Goal: Task Accomplishment & Management: Use online tool/utility

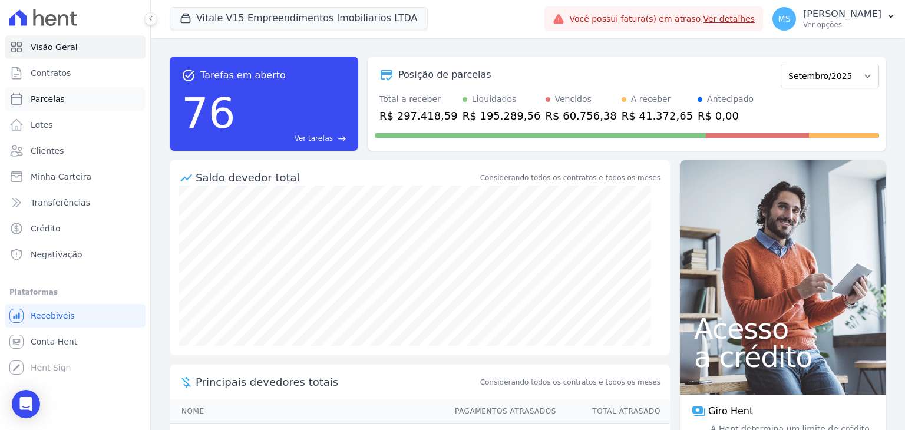
click at [47, 97] on span "Parcelas" at bounding box center [48, 99] width 34 height 12
select select
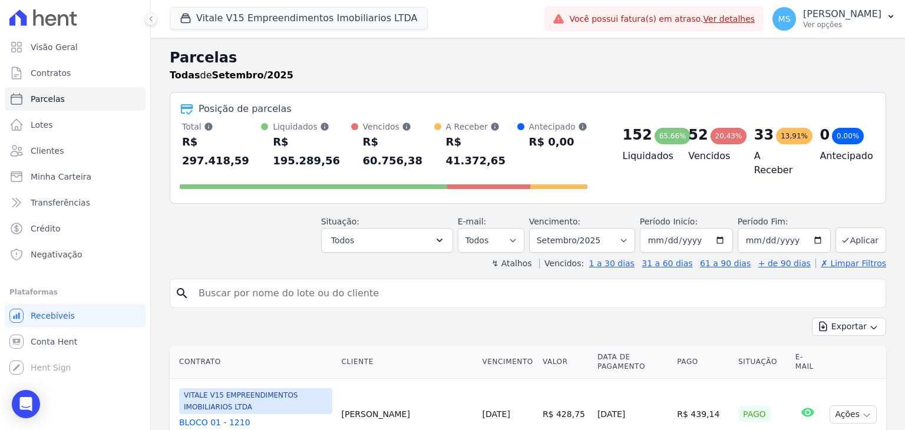
click at [256, 282] on input "search" at bounding box center [537, 294] width 690 height 24
click at [35, 156] on span "Clientes" at bounding box center [47, 151] width 33 height 12
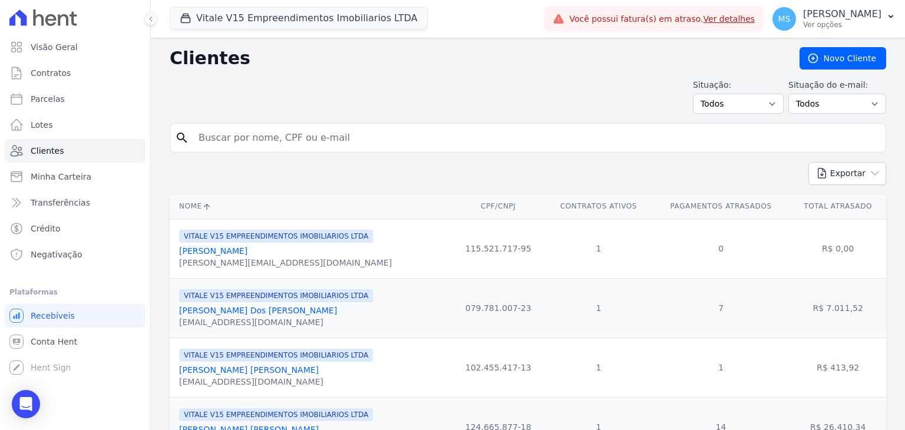
click at [228, 142] on input "search" at bounding box center [537, 138] width 690 height 24
type input "[PERSON_NAME]"
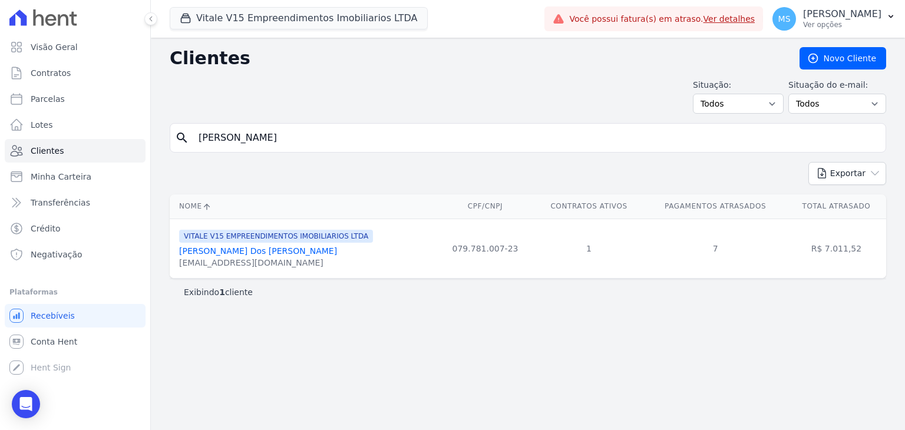
click at [247, 255] on link "[PERSON_NAME] Dos [PERSON_NAME]" at bounding box center [258, 250] width 158 height 9
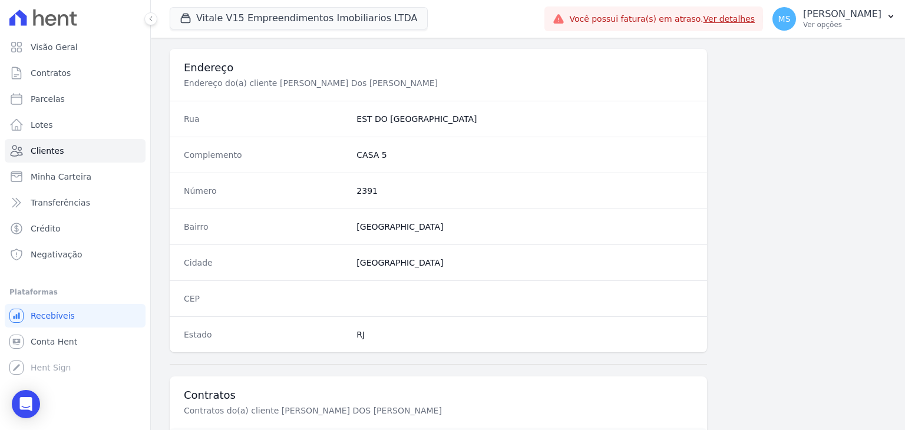
scroll to position [648, 0]
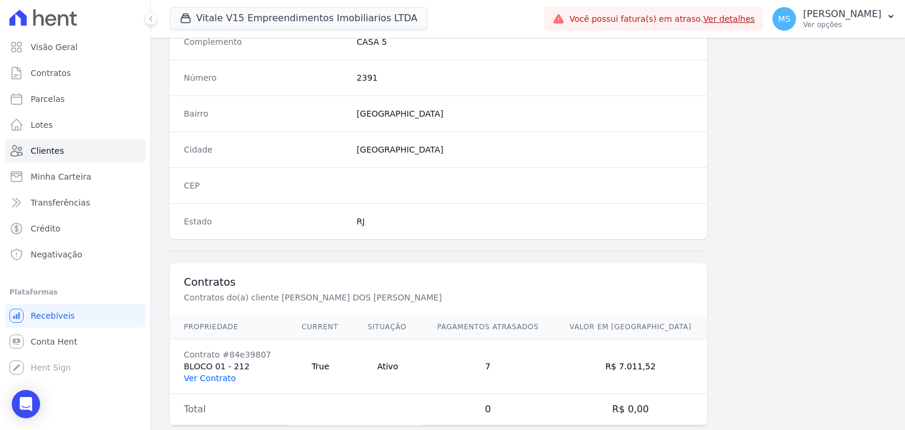
click at [200, 374] on link "Ver Contrato" at bounding box center [210, 378] width 52 height 9
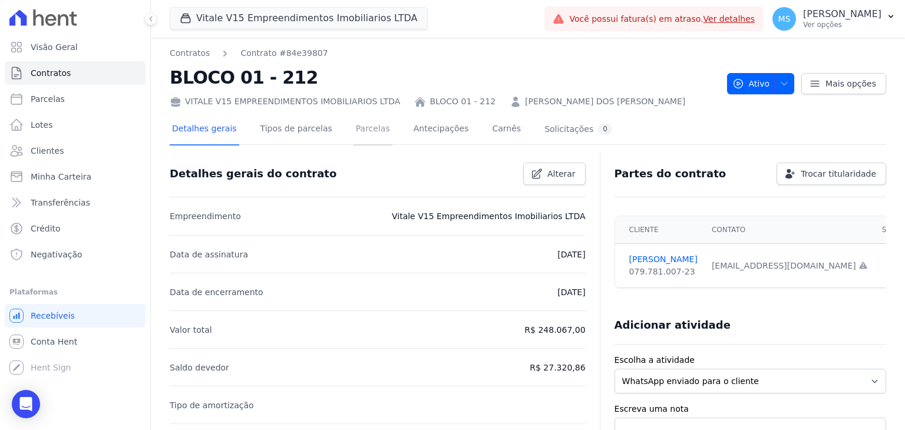
click at [367, 124] on link "Parcelas" at bounding box center [373, 129] width 39 height 31
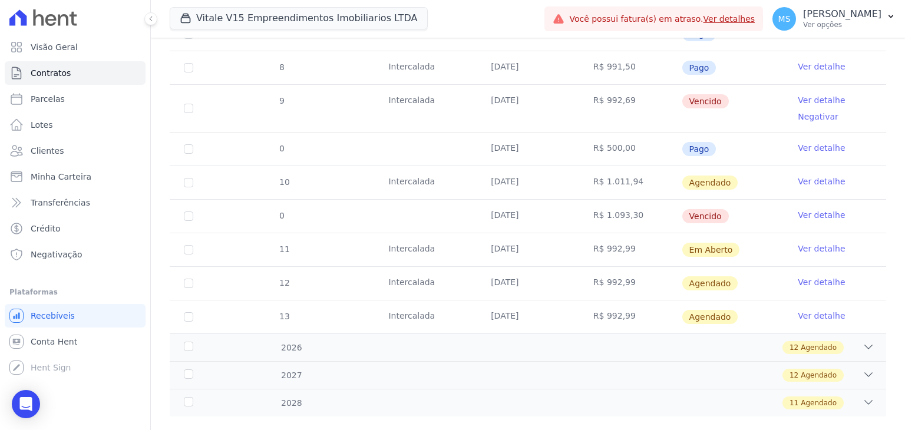
scroll to position [589, 0]
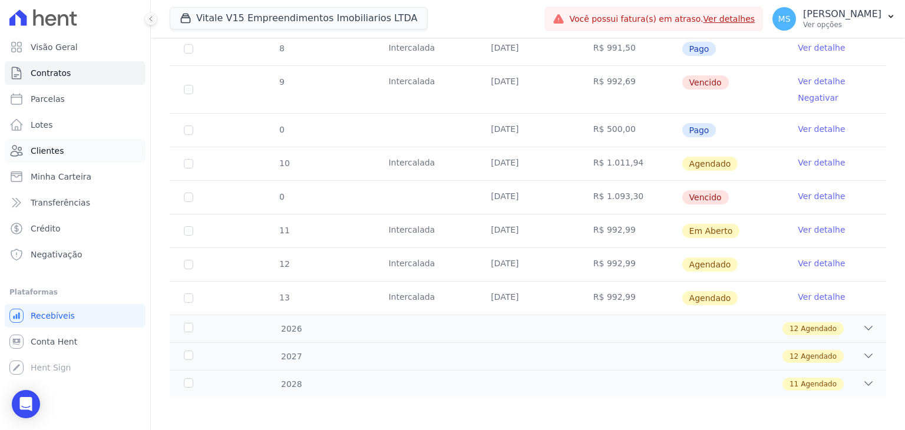
click at [47, 154] on span "Clientes" at bounding box center [47, 151] width 33 height 12
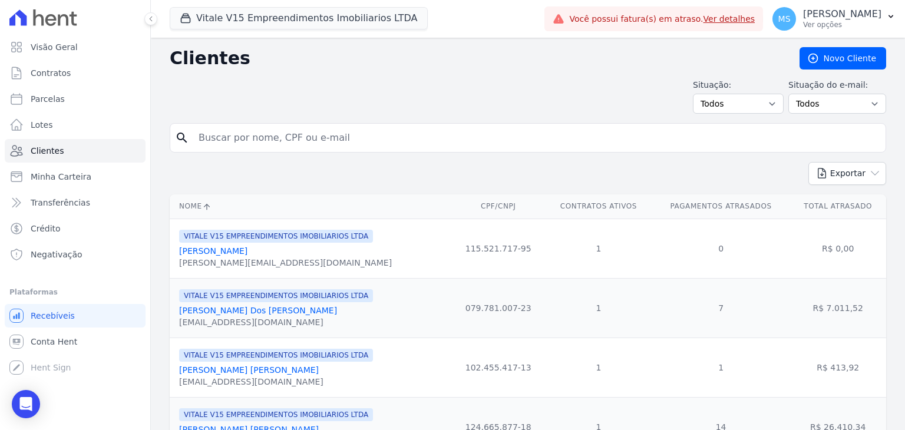
click at [285, 135] on input "search" at bounding box center [537, 138] width 690 height 24
type input "suelen"
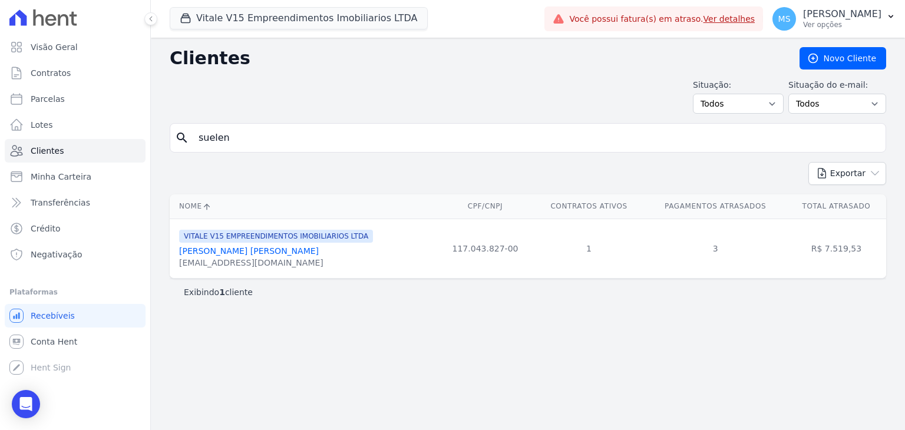
click at [236, 253] on link "[PERSON_NAME] [PERSON_NAME]" at bounding box center [249, 250] width 140 height 9
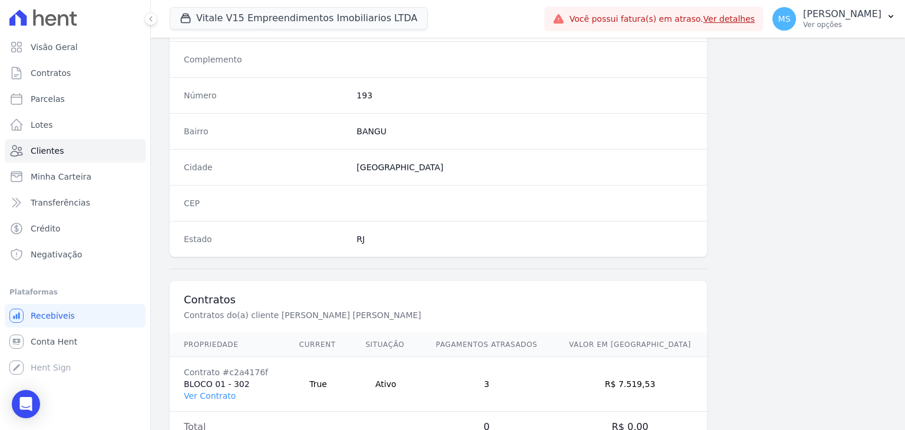
scroll to position [669, 0]
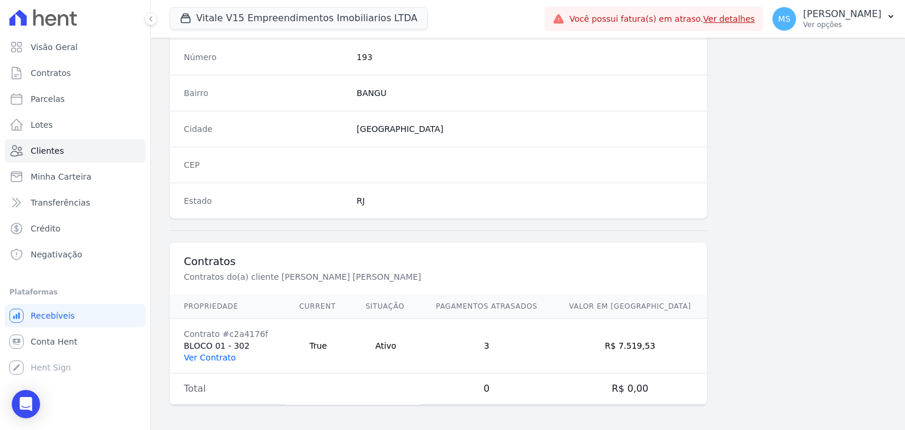
click at [199, 354] on link "Ver Contrato" at bounding box center [210, 357] width 52 height 9
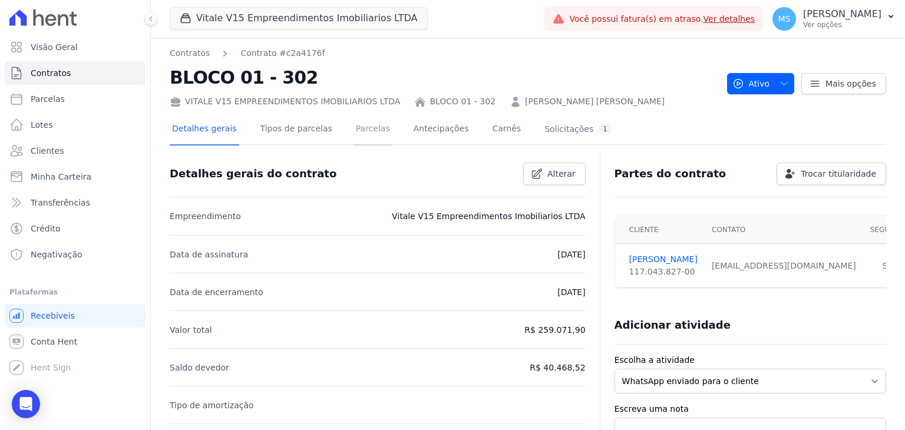
click at [363, 125] on link "Parcelas" at bounding box center [373, 129] width 39 height 31
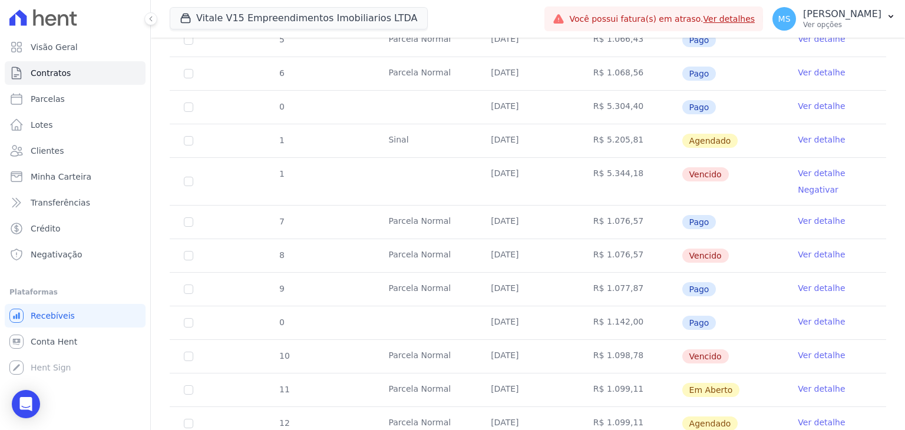
scroll to position [413, 0]
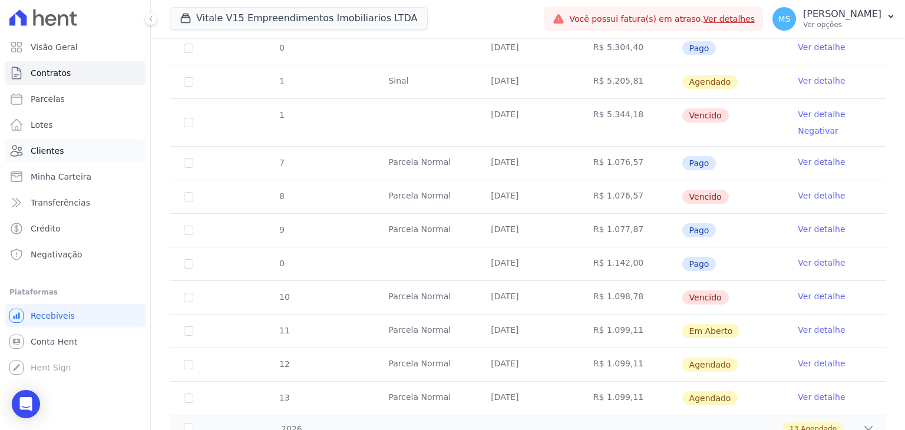
click at [45, 156] on span "Clientes" at bounding box center [47, 151] width 33 height 12
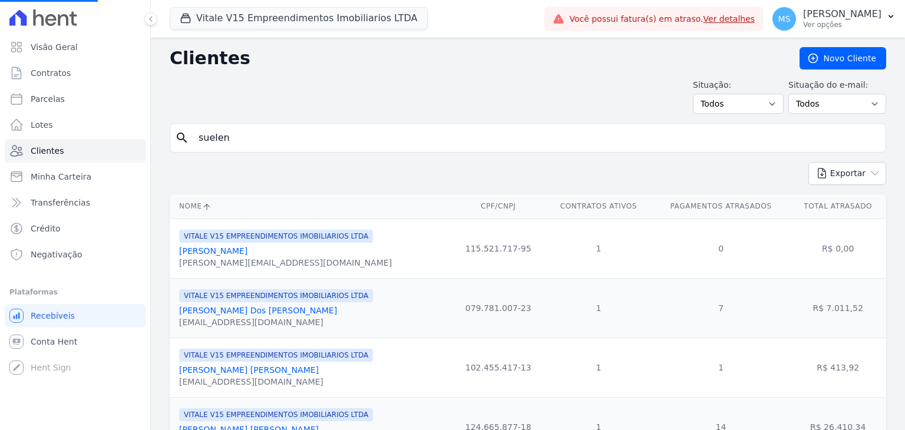
click at [306, 143] on input "suelen" at bounding box center [537, 138] width 690 height 24
click at [309, 140] on input "search" at bounding box center [537, 138] width 690 height 24
type input "gabrielly"
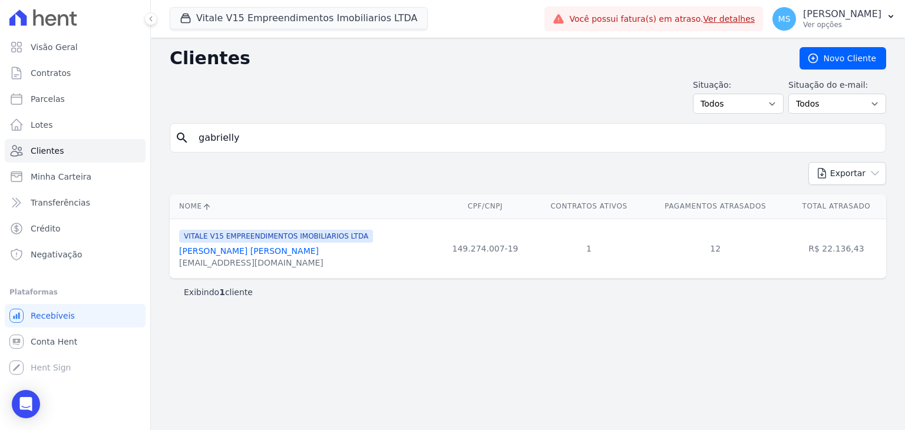
click at [269, 250] on link "[PERSON_NAME] [PERSON_NAME]" at bounding box center [249, 250] width 140 height 9
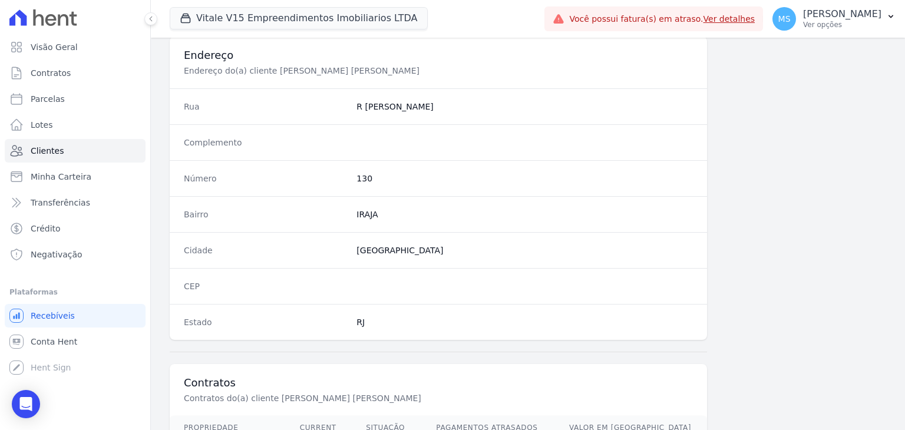
scroll to position [648, 0]
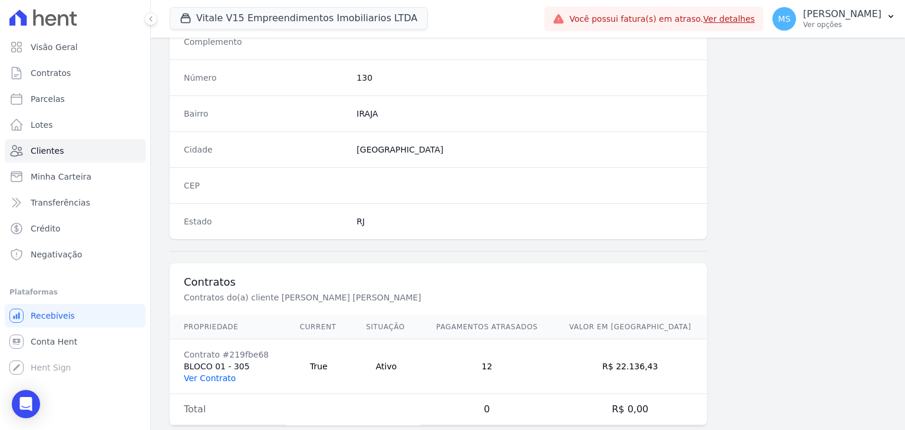
click at [215, 375] on link "Ver Contrato" at bounding box center [210, 378] width 52 height 9
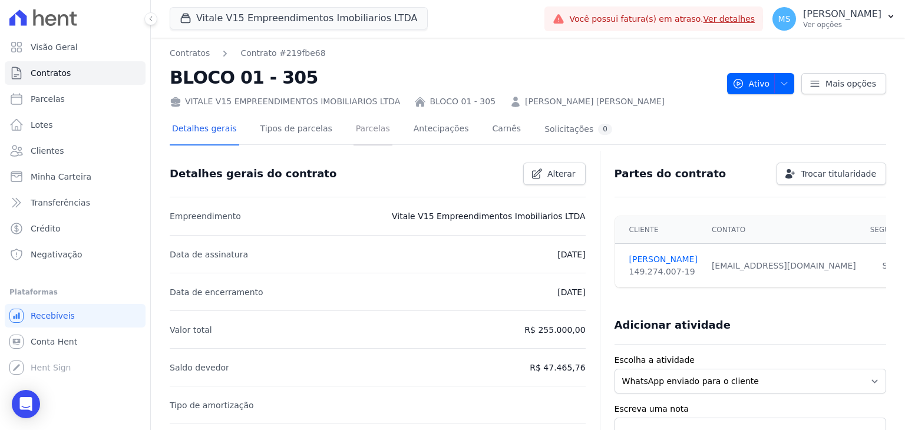
click at [358, 131] on link "Parcelas" at bounding box center [373, 129] width 39 height 31
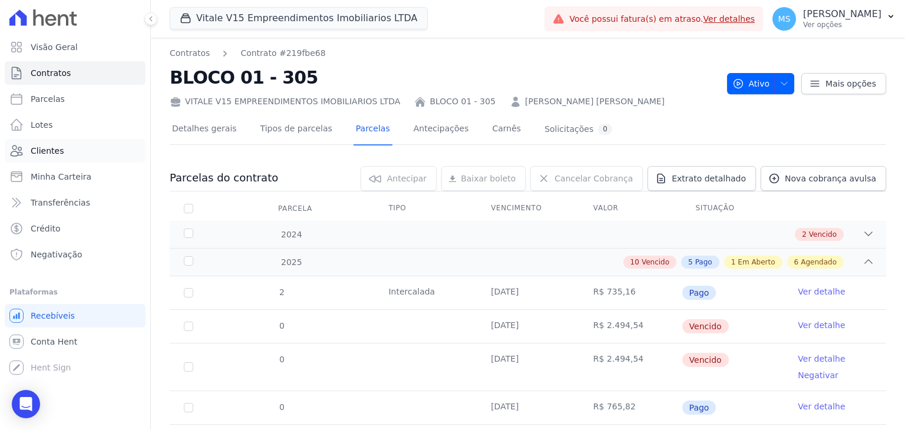
click at [51, 149] on span "Clientes" at bounding box center [47, 151] width 33 height 12
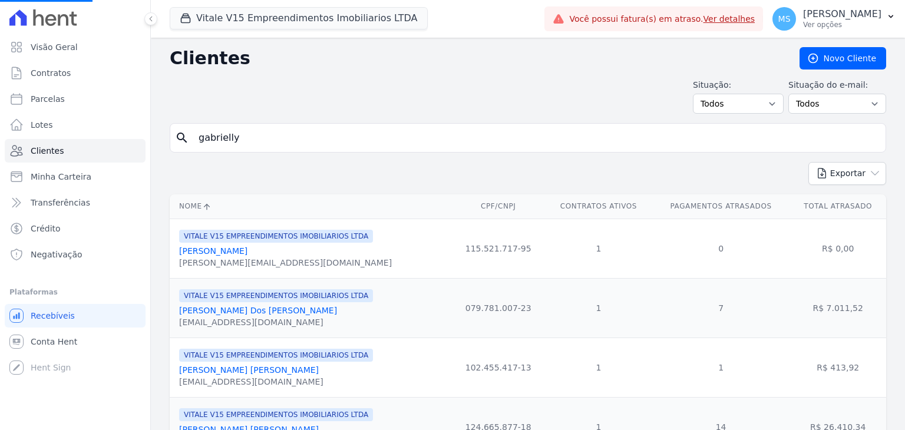
click at [278, 140] on input "gabrielly" at bounding box center [537, 138] width 690 height 24
click at [190, 138] on div "search" at bounding box center [528, 137] width 717 height 29
type input "gerlane"
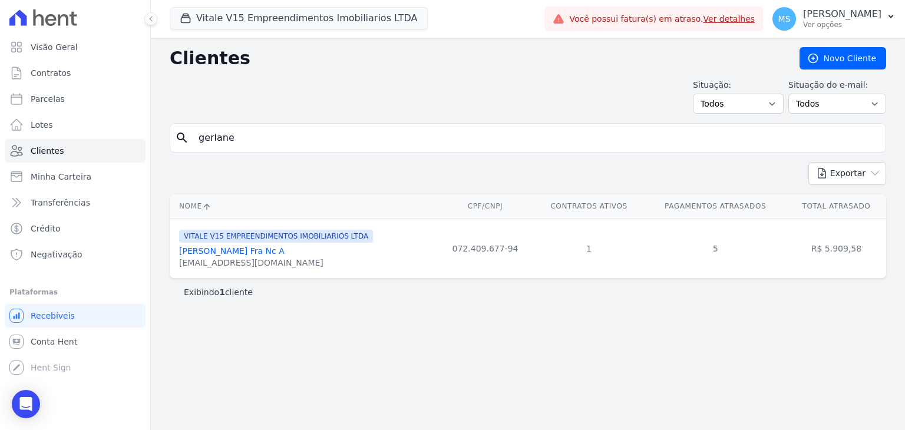
click at [266, 248] on link "[PERSON_NAME] Fra Nc A" at bounding box center [231, 250] width 105 height 9
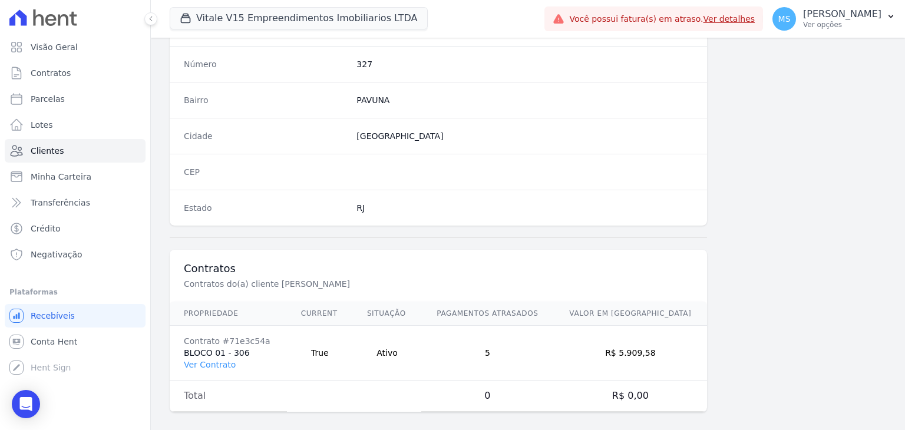
scroll to position [669, 0]
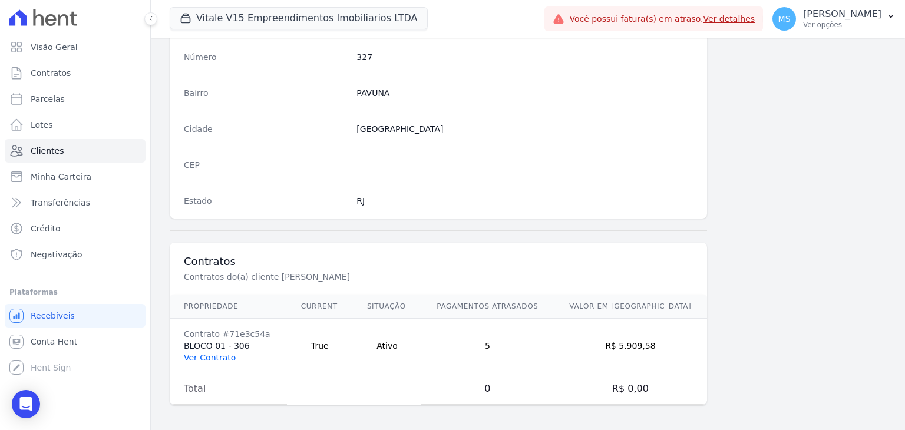
click at [206, 353] on link "Ver Contrato" at bounding box center [210, 357] width 52 height 9
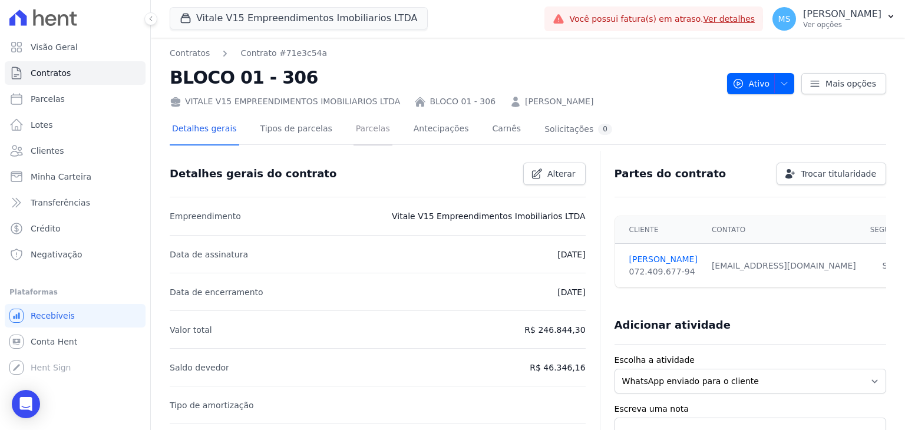
click at [358, 130] on link "Parcelas" at bounding box center [373, 129] width 39 height 31
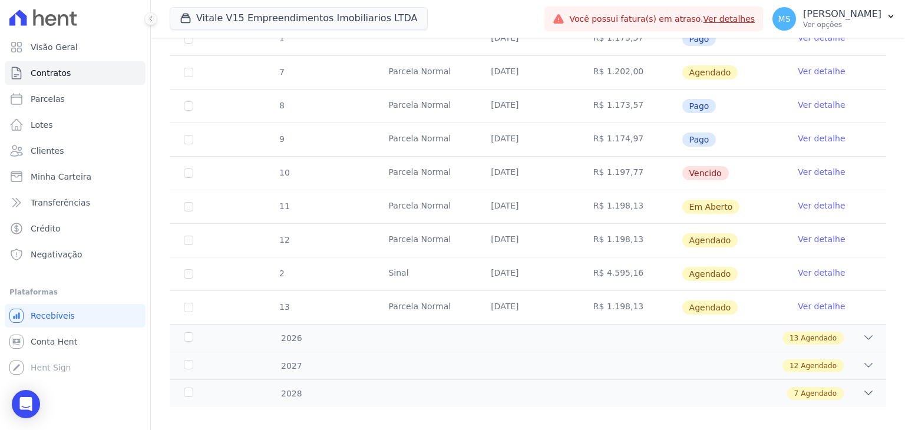
scroll to position [493, 0]
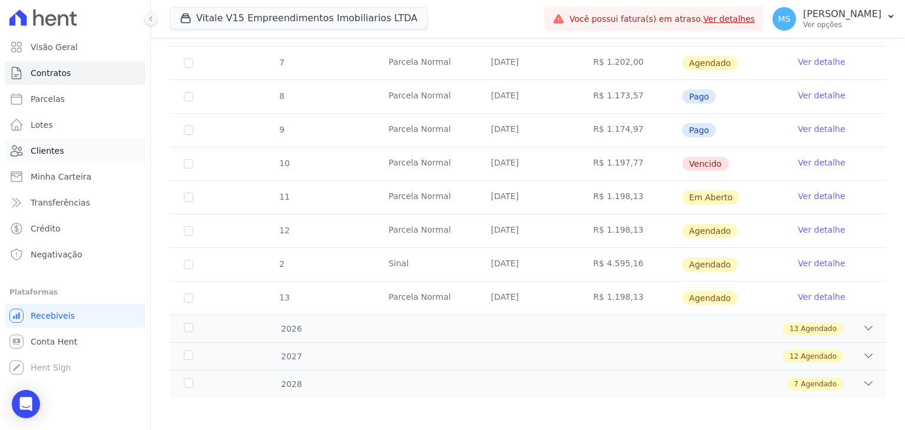
click at [34, 151] on span "Clientes" at bounding box center [47, 151] width 33 height 12
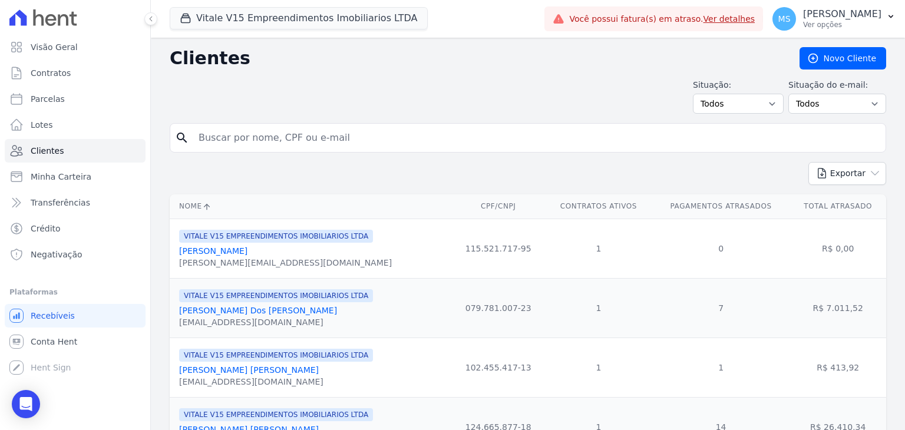
click at [258, 141] on input "search" at bounding box center [537, 138] width 690 height 24
type input "alair"
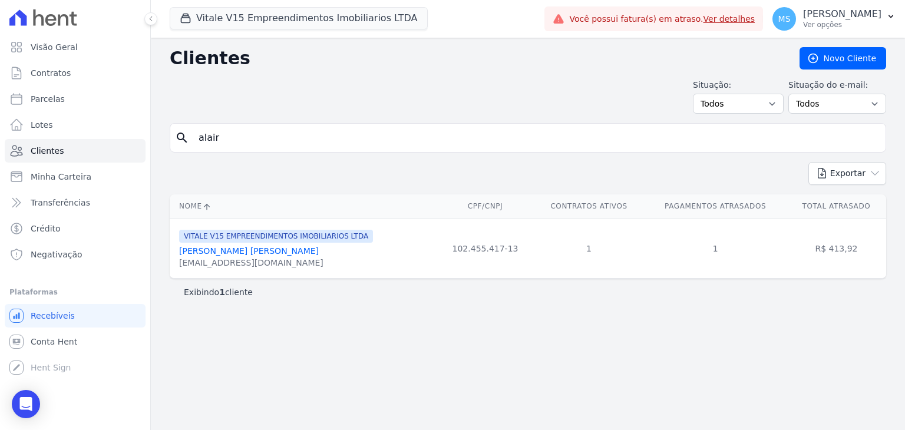
click at [245, 251] on link "[PERSON_NAME] [PERSON_NAME]" at bounding box center [249, 250] width 140 height 9
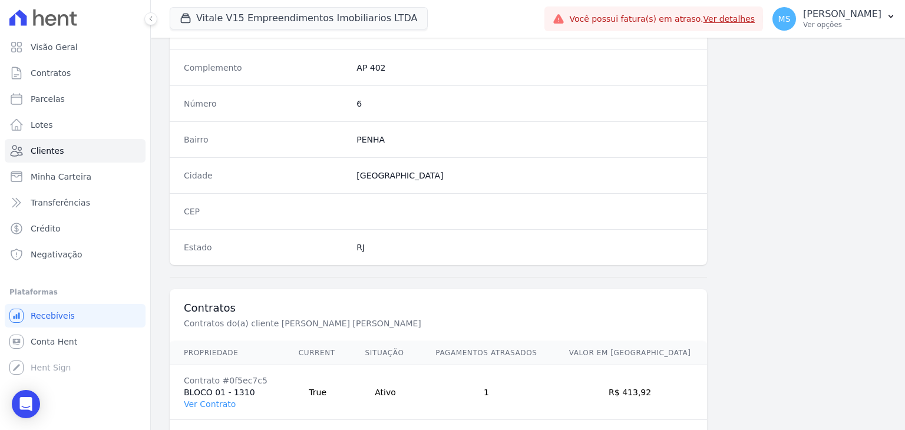
scroll to position [669, 0]
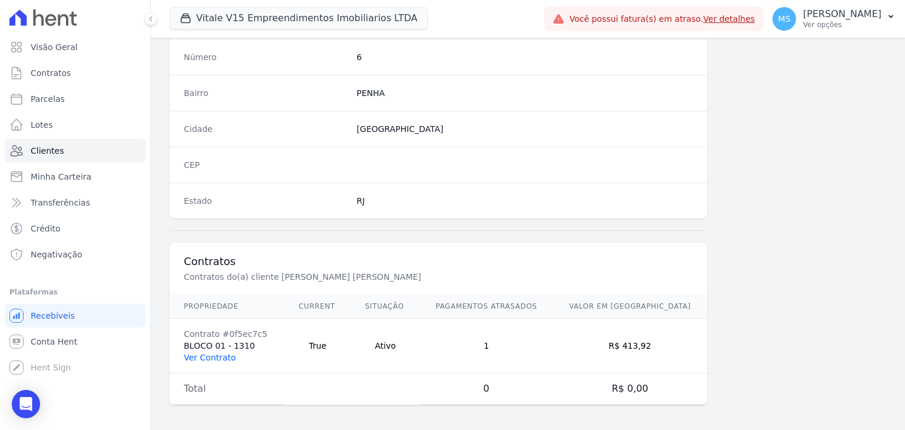
click at [208, 354] on link "Ver Contrato" at bounding box center [210, 357] width 52 height 9
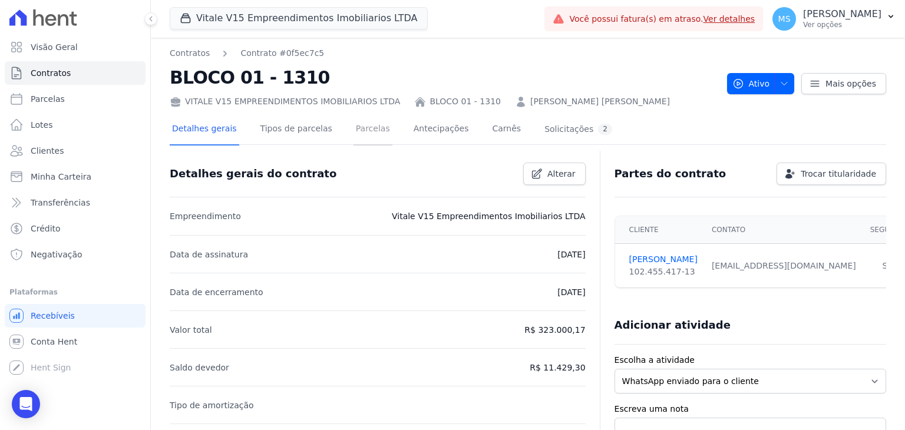
click at [354, 133] on link "Parcelas" at bounding box center [373, 129] width 39 height 31
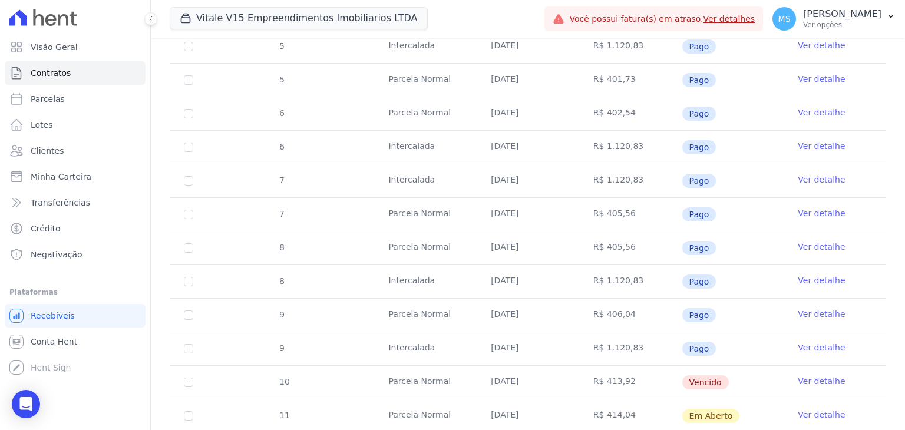
scroll to position [589, 0]
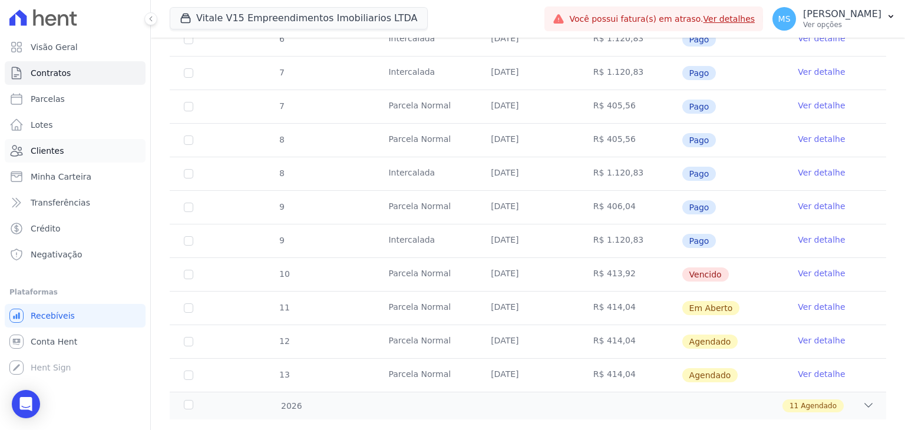
click at [35, 150] on span "Clientes" at bounding box center [47, 151] width 33 height 12
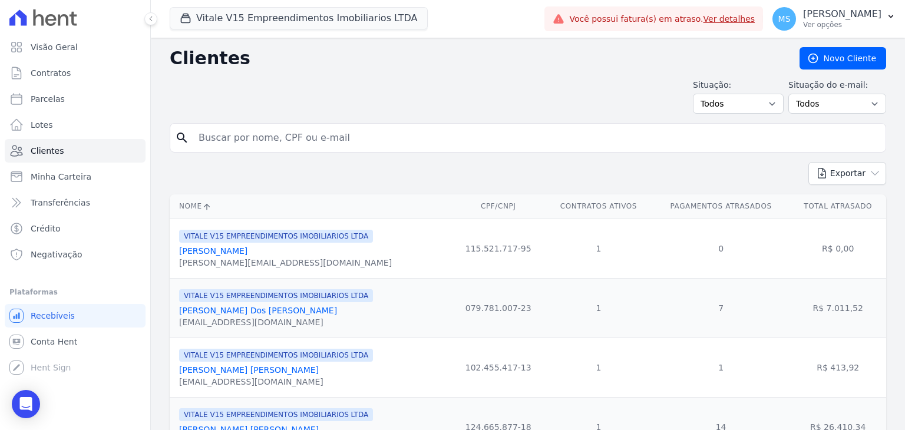
click at [238, 139] on input "search" at bounding box center [537, 138] width 690 height 24
type input "[PERSON_NAME]"
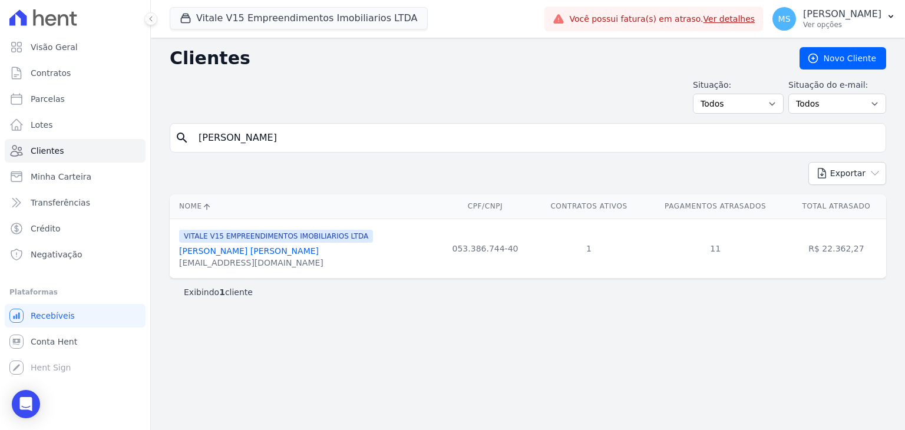
click at [226, 251] on link "[PERSON_NAME] [PERSON_NAME]" at bounding box center [249, 250] width 140 height 9
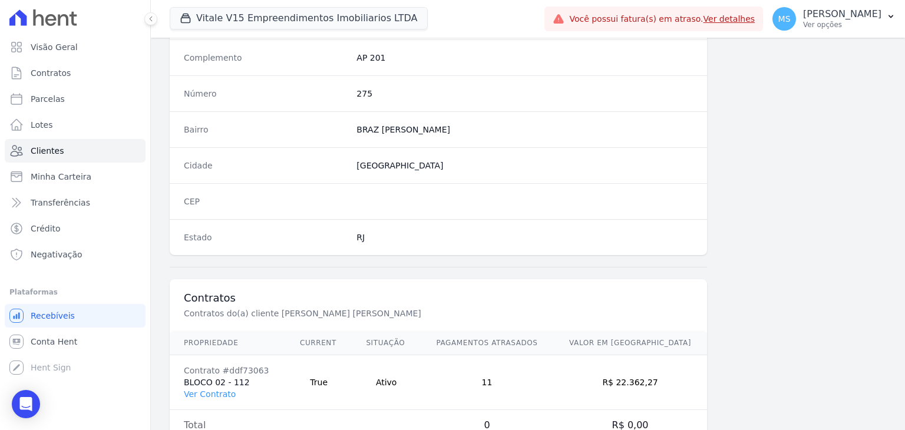
scroll to position [669, 0]
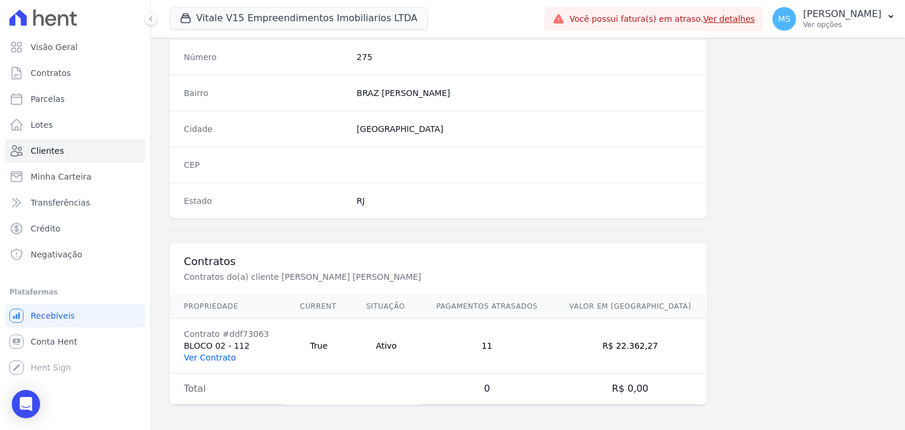
click at [205, 353] on link "Ver Contrato" at bounding box center [210, 357] width 52 height 9
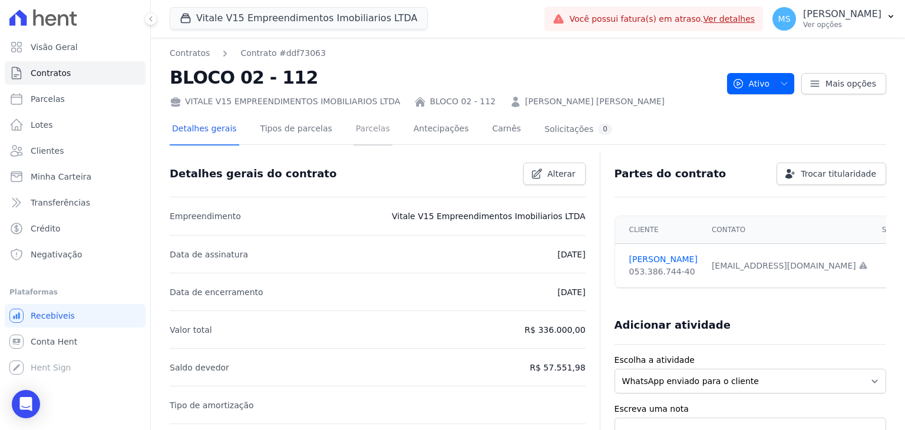
click at [358, 130] on link "Parcelas" at bounding box center [373, 129] width 39 height 31
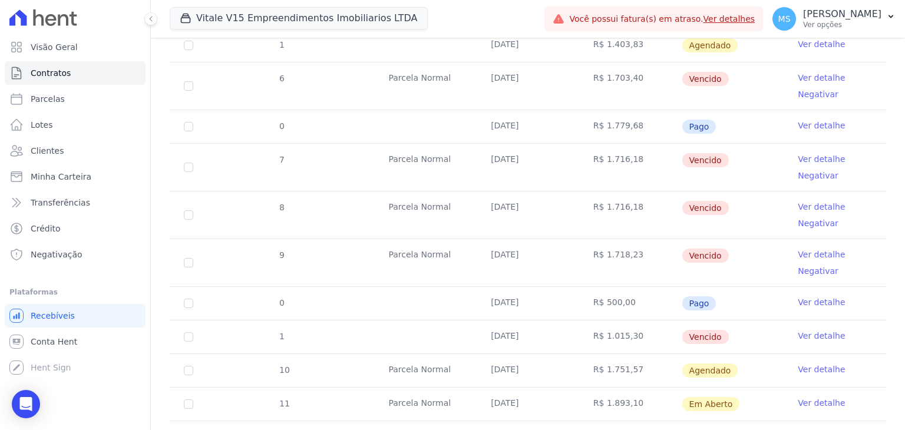
scroll to position [648, 0]
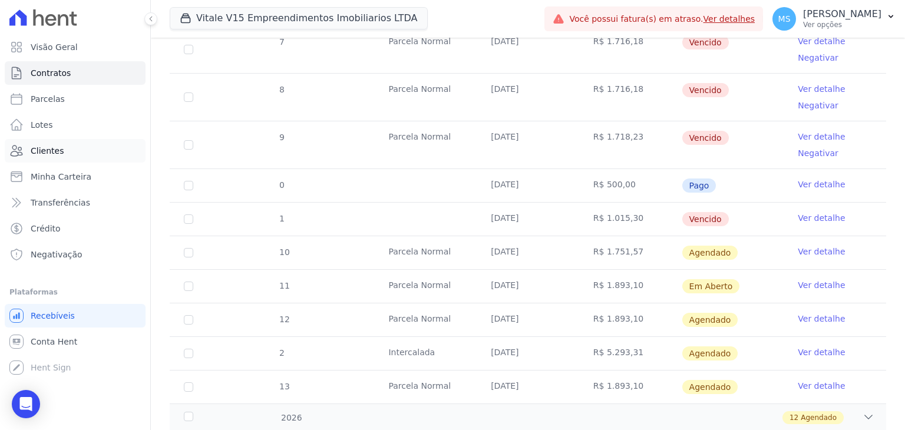
click at [50, 149] on span "Clientes" at bounding box center [47, 151] width 33 height 12
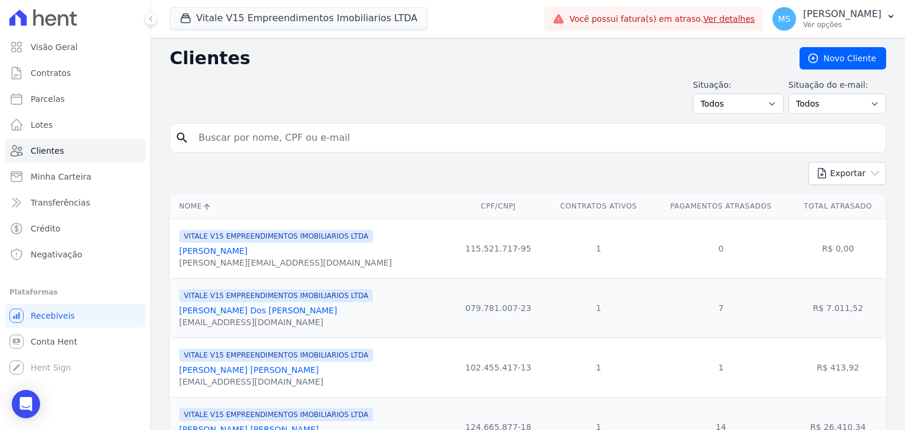
click at [261, 140] on input "search" at bounding box center [537, 138] width 690 height 24
type input "euder"
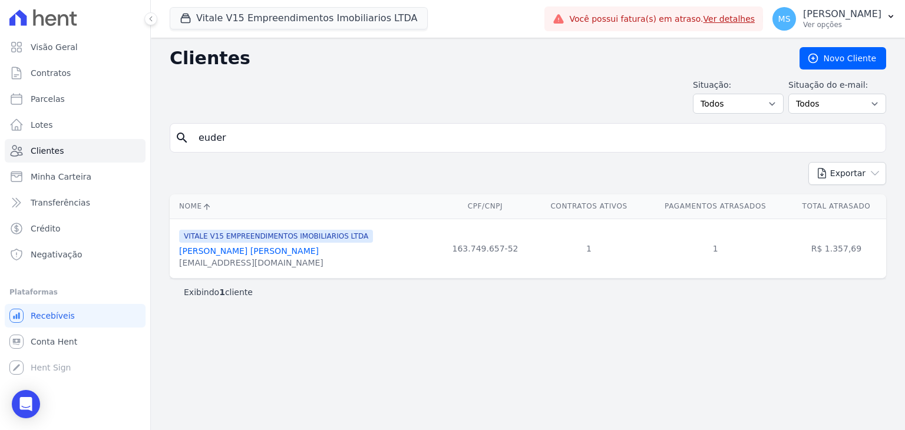
click at [242, 253] on link "[PERSON_NAME] [PERSON_NAME]" at bounding box center [249, 250] width 140 height 9
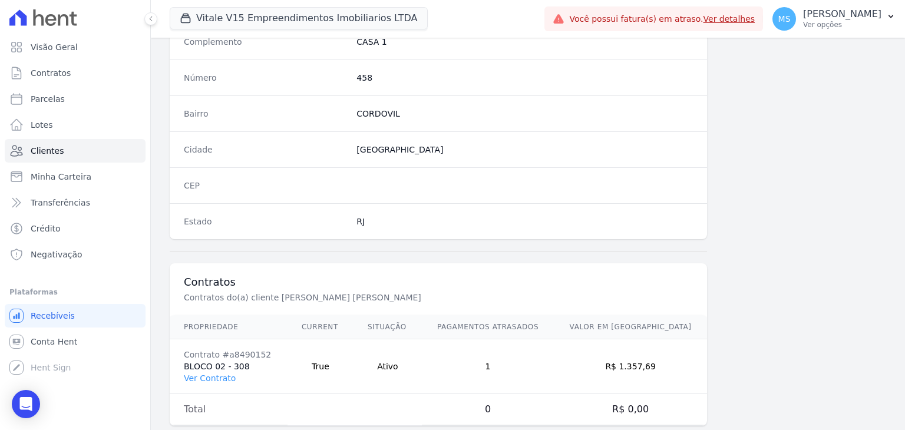
scroll to position [669, 0]
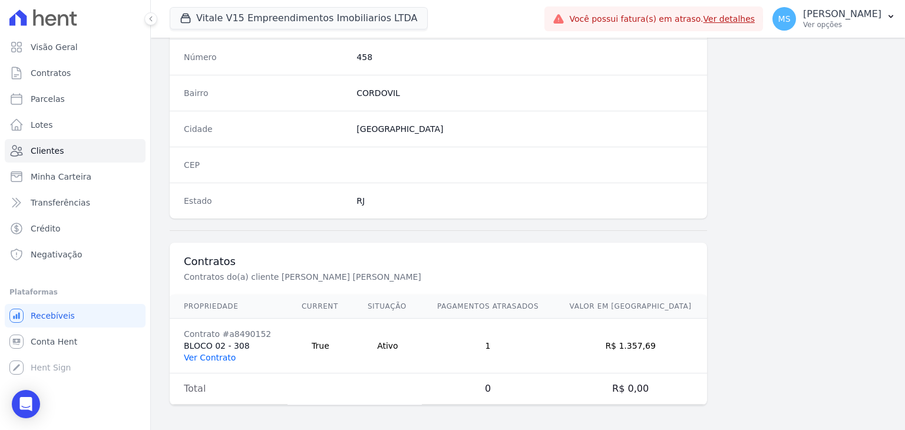
click at [199, 359] on link "Ver Contrato" at bounding box center [210, 357] width 52 height 9
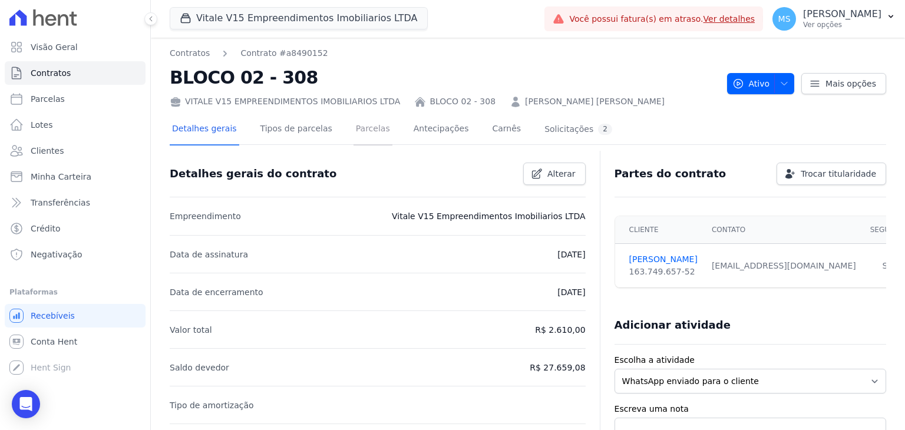
click at [354, 128] on link "Parcelas" at bounding box center [373, 129] width 39 height 31
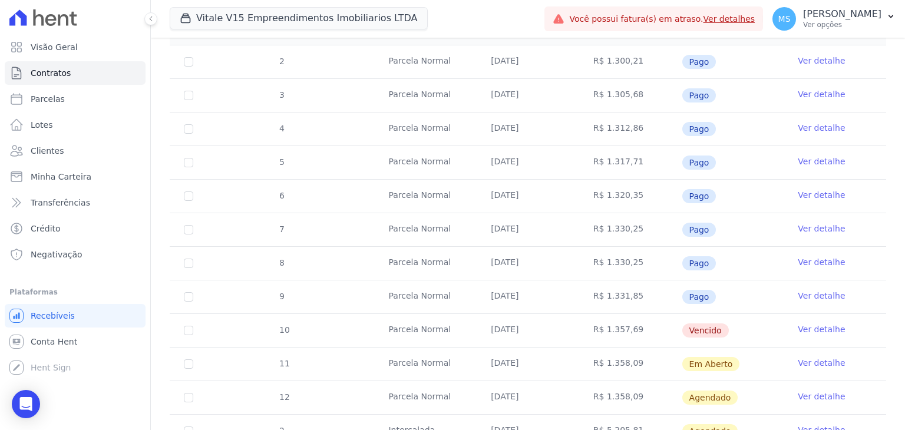
scroll to position [343, 0]
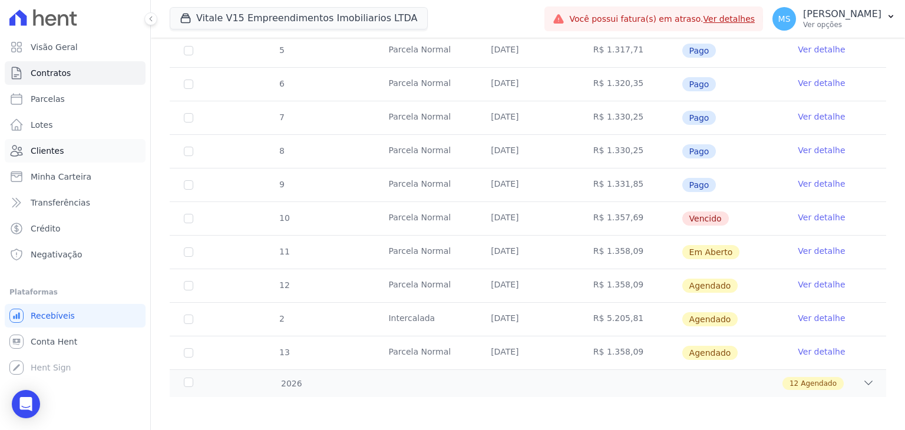
click at [35, 149] on span "Clientes" at bounding box center [47, 151] width 33 height 12
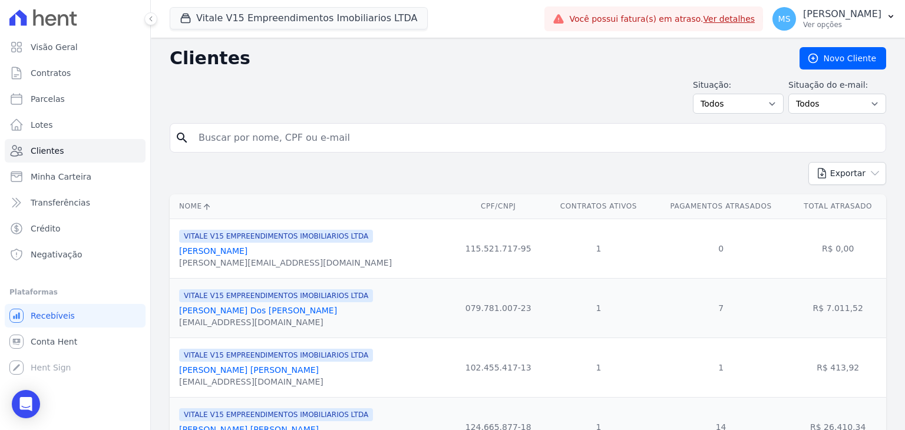
click at [276, 136] on input "search" at bounding box center [537, 138] width 690 height 24
type input "[PERSON_NAME]"
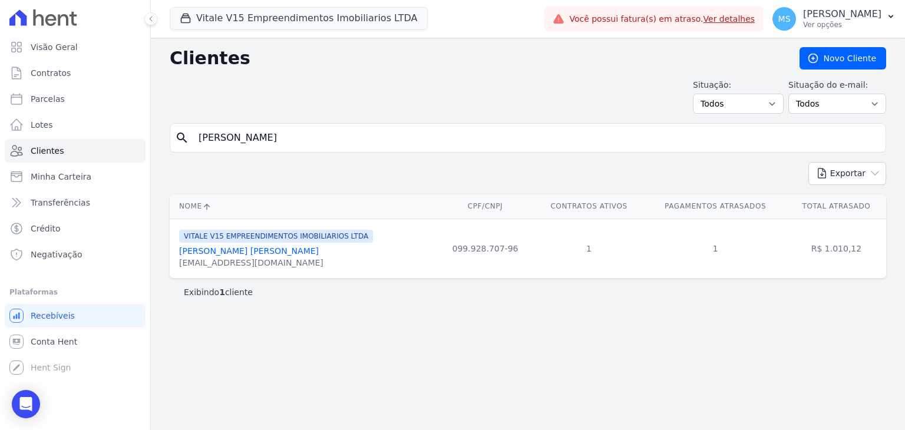
click at [282, 251] on link "[PERSON_NAME] [PERSON_NAME]" at bounding box center [249, 250] width 140 height 9
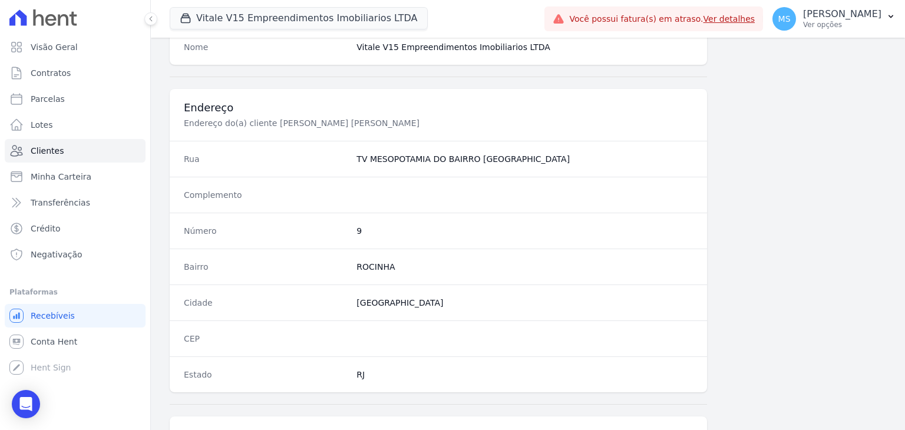
scroll to position [648, 0]
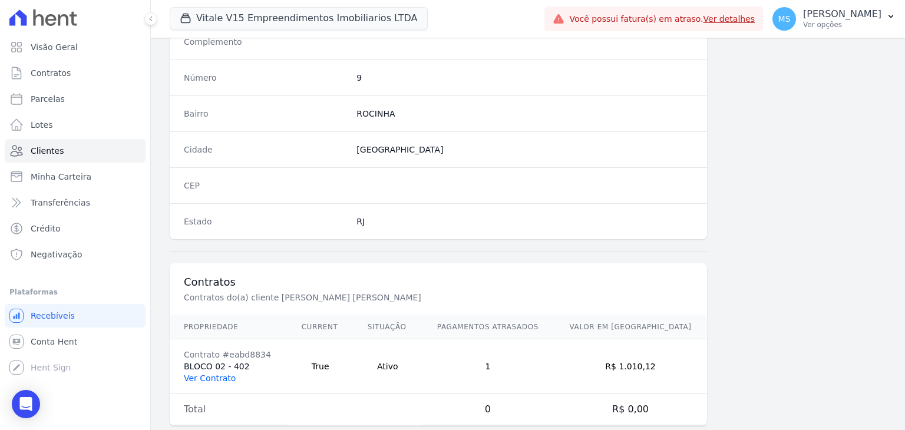
click at [210, 375] on link "Ver Contrato" at bounding box center [210, 378] width 52 height 9
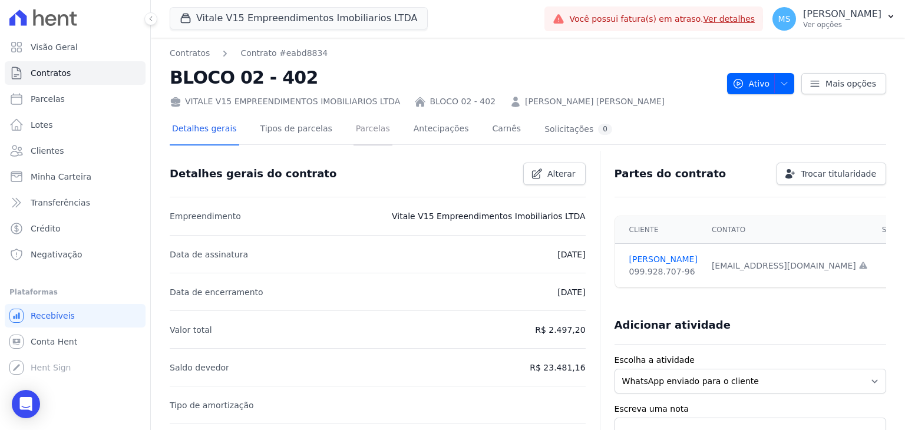
click at [354, 126] on link "Parcelas" at bounding box center [373, 129] width 39 height 31
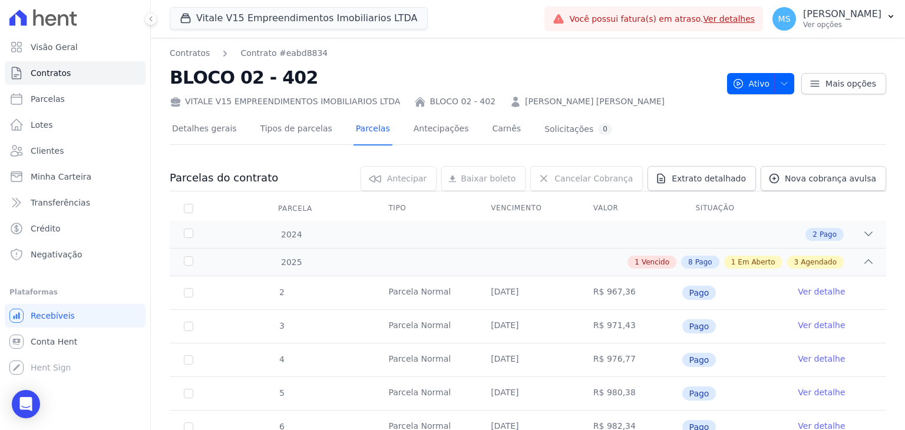
scroll to position [295, 0]
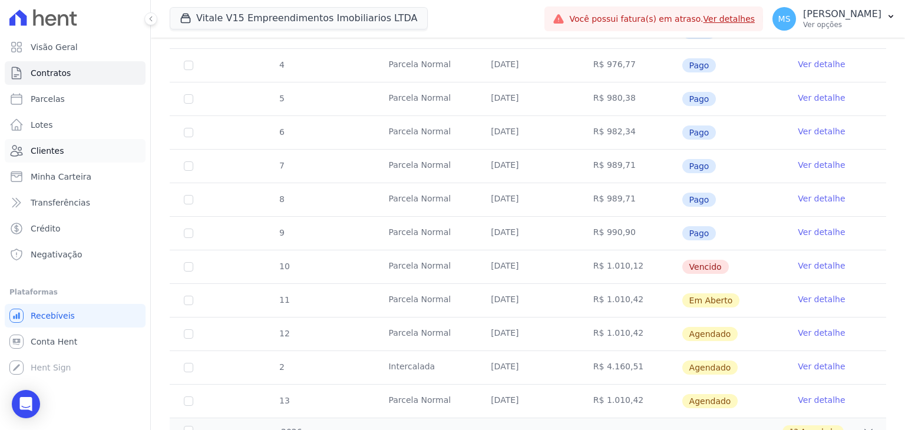
click at [35, 151] on span "Clientes" at bounding box center [47, 151] width 33 height 12
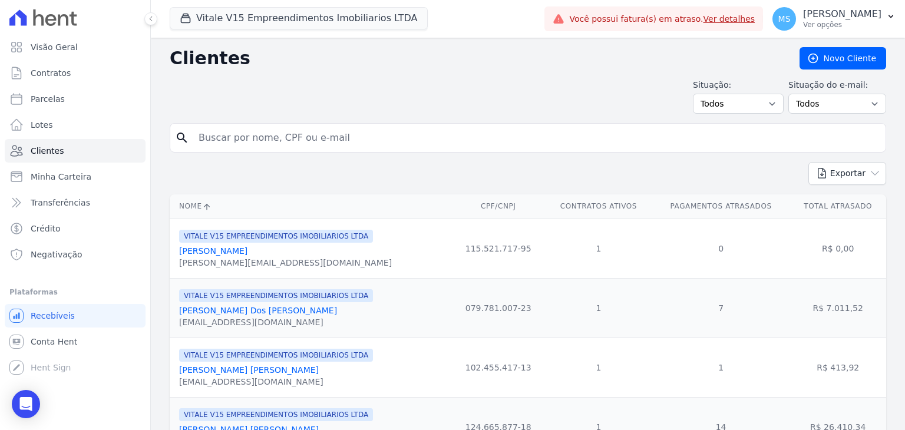
click at [269, 139] on input "search" at bounding box center [537, 138] width 690 height 24
type input "[PERSON_NAME]"
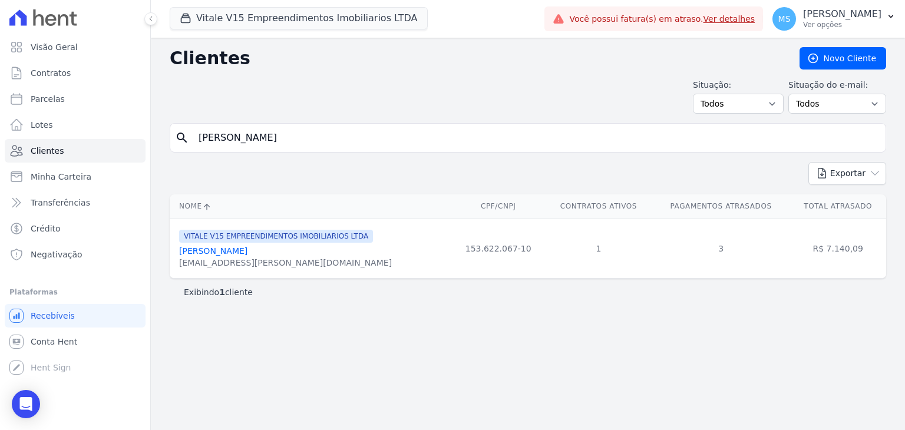
click at [236, 248] on link "[PERSON_NAME]" at bounding box center [213, 250] width 68 height 9
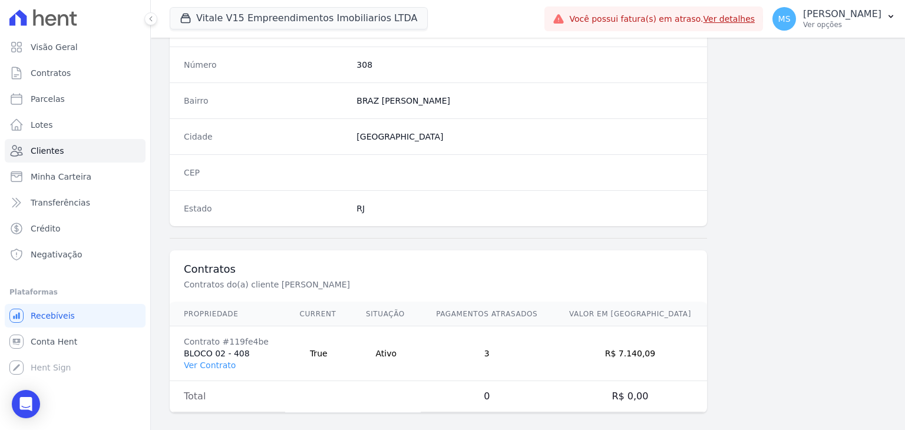
scroll to position [669, 0]
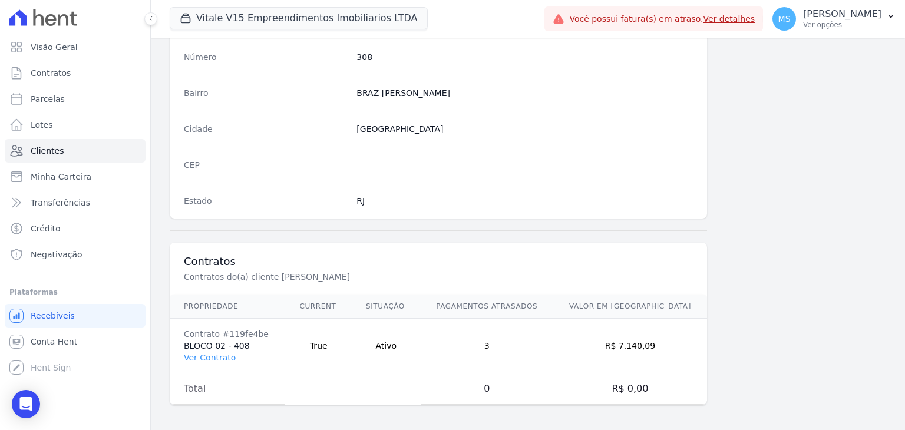
click at [219, 361] on td "Contrato #119fe4be BLOCO 02 - 408 Ver Contrato" at bounding box center [228, 346] width 116 height 55
click at [219, 357] on link "Ver Contrato" at bounding box center [210, 357] width 52 height 9
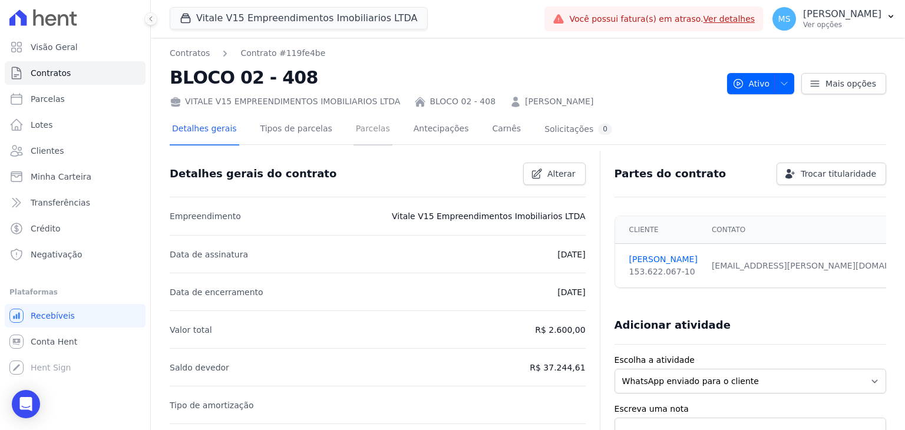
click at [354, 135] on link "Parcelas" at bounding box center [373, 129] width 39 height 31
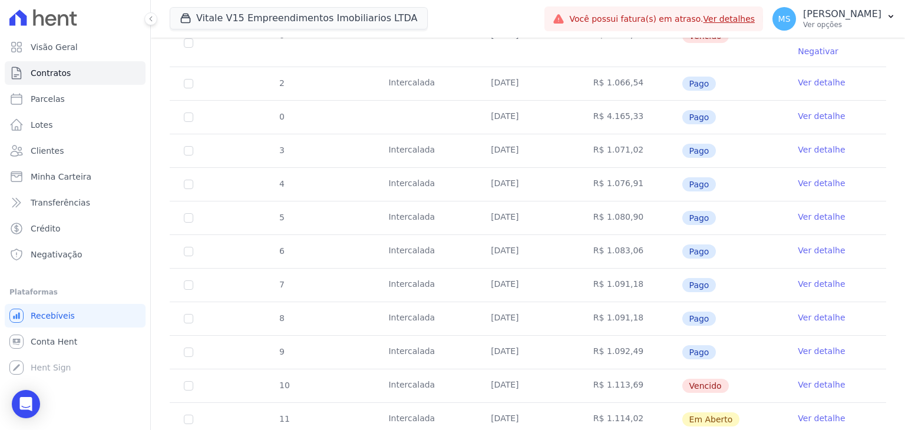
scroll to position [354, 0]
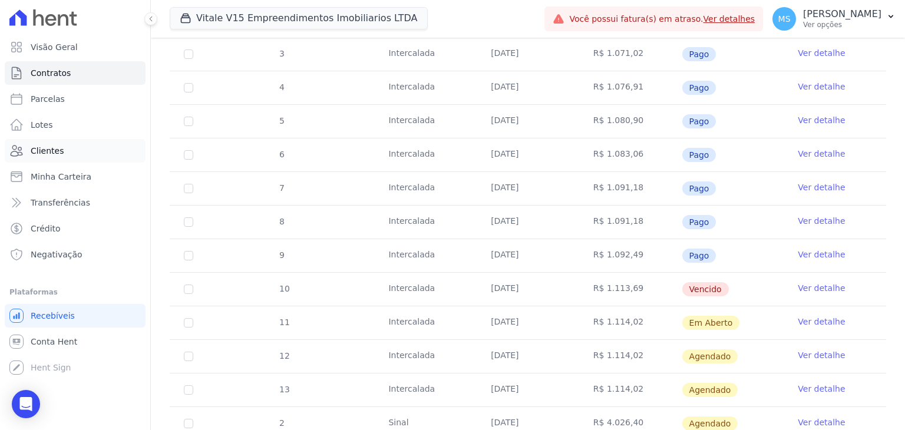
click at [24, 151] on link "Clientes" at bounding box center [75, 151] width 141 height 24
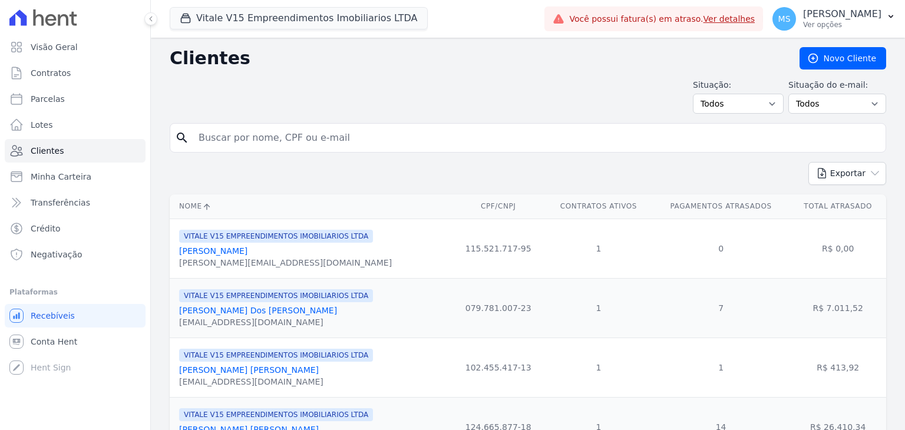
click at [264, 128] on input "search" at bounding box center [537, 138] width 690 height 24
type input "[PERSON_NAME]"
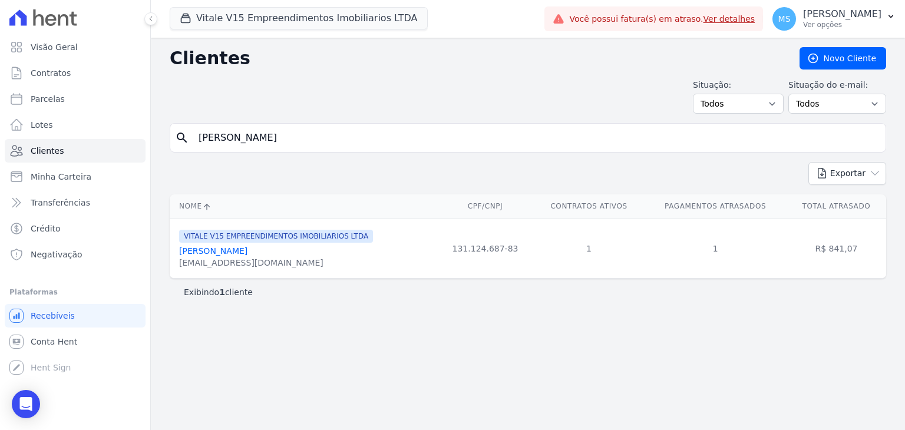
click at [222, 248] on link "[PERSON_NAME]" at bounding box center [213, 250] width 68 height 9
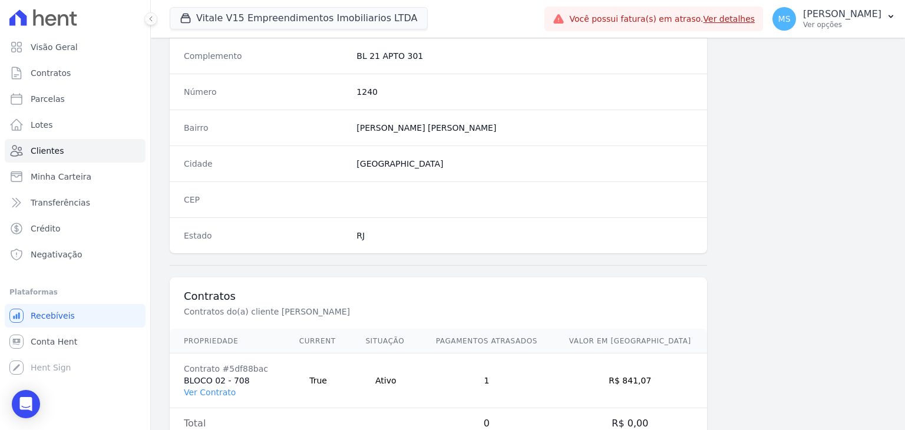
scroll to position [669, 0]
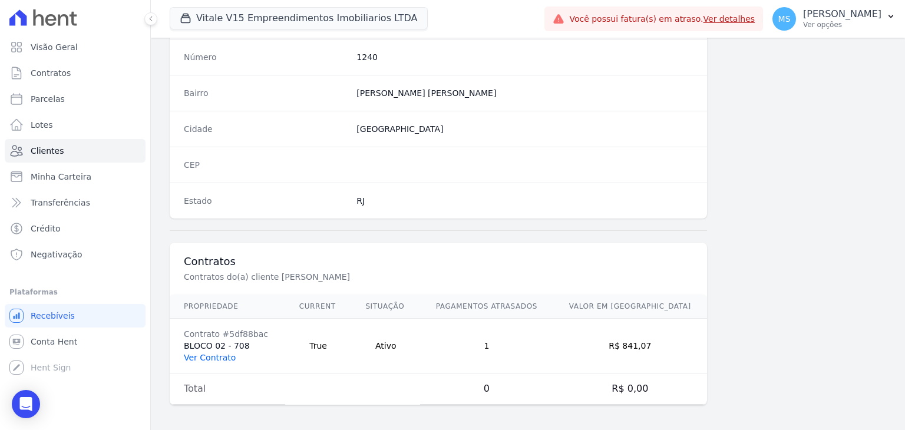
click at [207, 353] on link "Ver Contrato" at bounding box center [210, 357] width 52 height 9
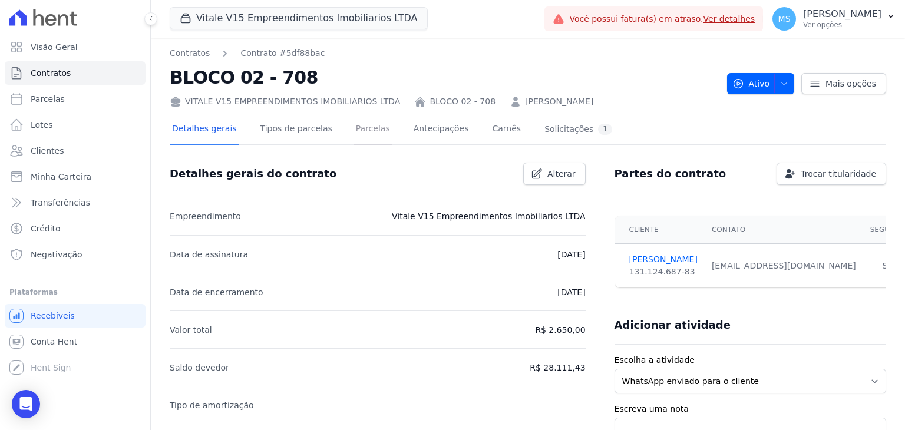
click at [354, 133] on link "Parcelas" at bounding box center [373, 129] width 39 height 31
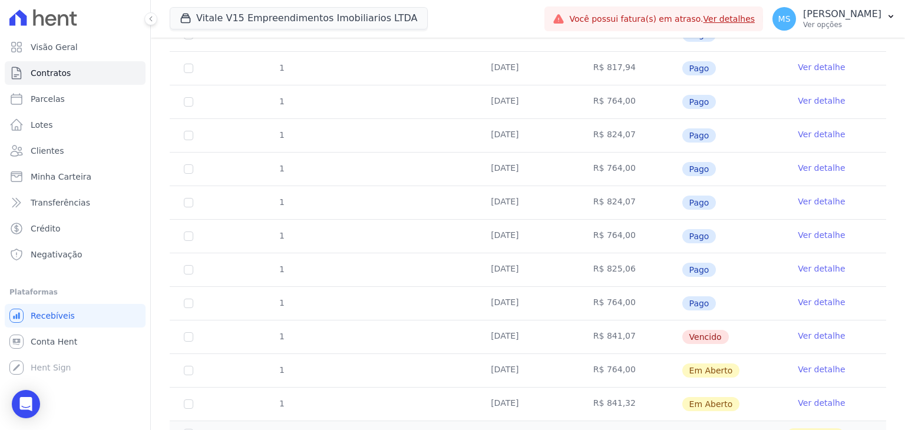
scroll to position [589, 0]
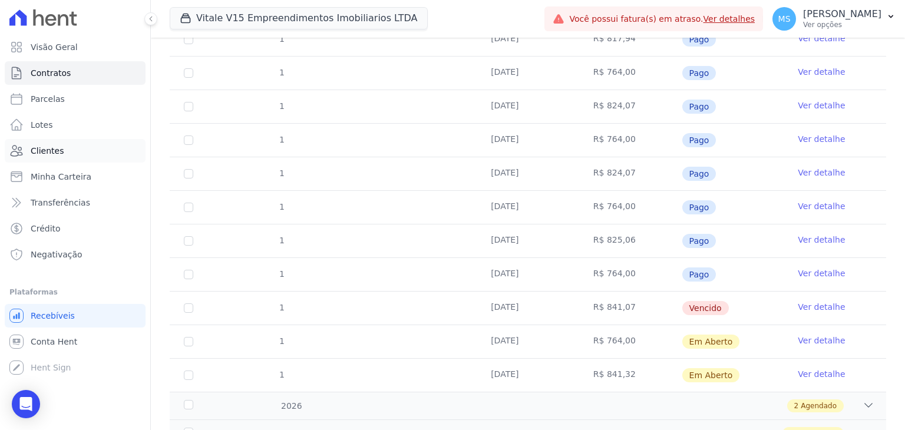
click at [51, 157] on link "Clientes" at bounding box center [75, 151] width 141 height 24
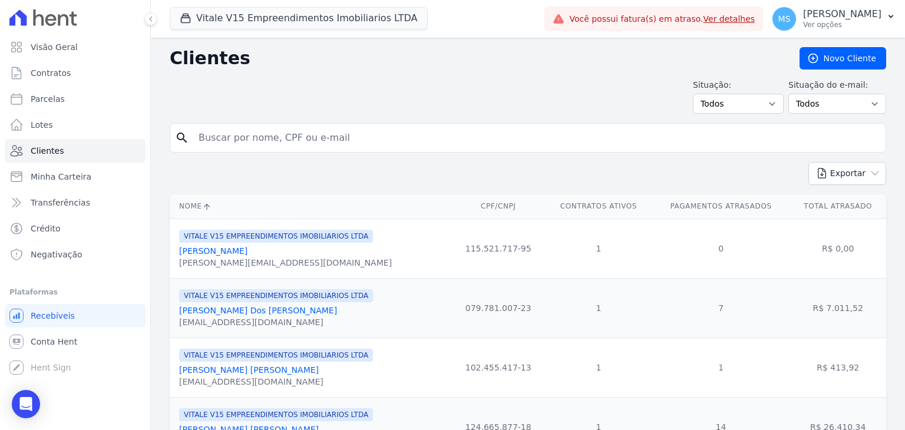
click at [226, 140] on input "search" at bounding box center [537, 138] width 690 height 24
type input "[PERSON_NAME]"
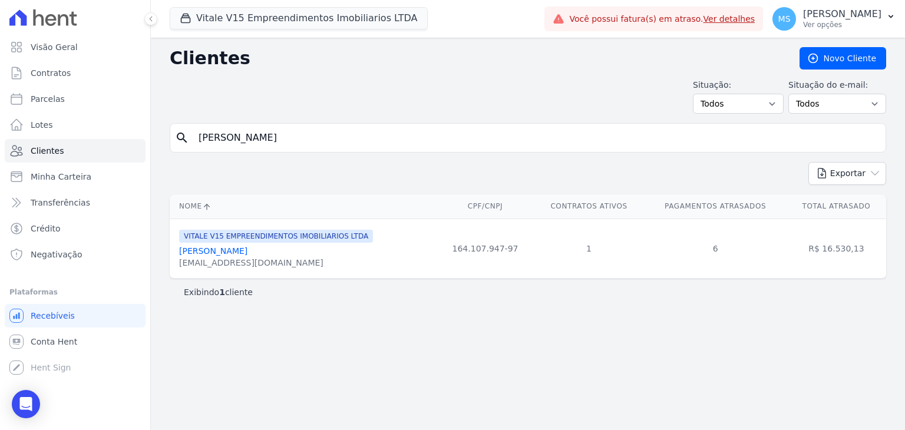
click at [223, 249] on link "[PERSON_NAME]" at bounding box center [213, 250] width 68 height 9
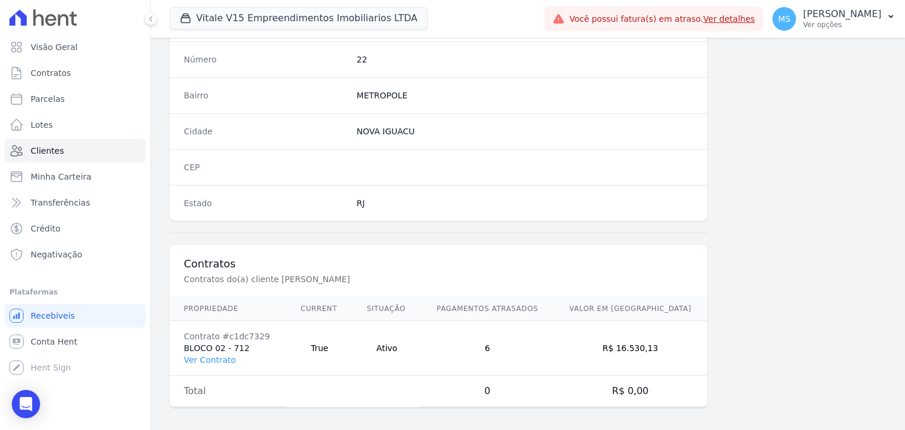
scroll to position [610, 0]
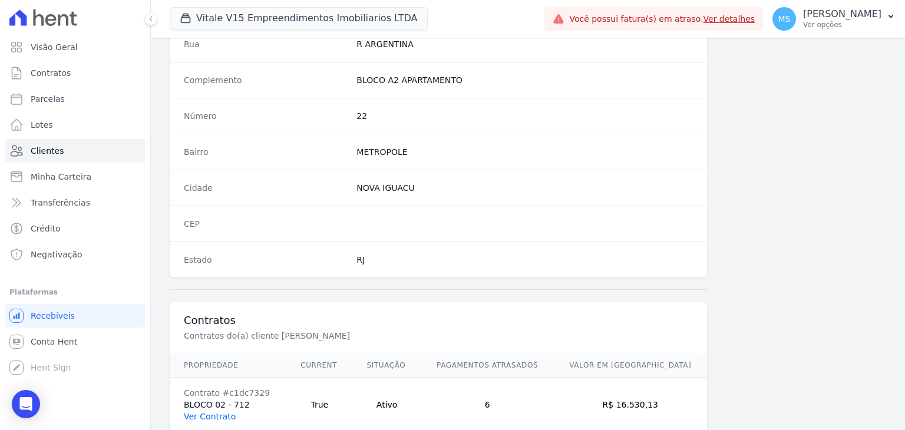
click at [217, 412] on link "Ver Contrato" at bounding box center [210, 416] width 52 height 9
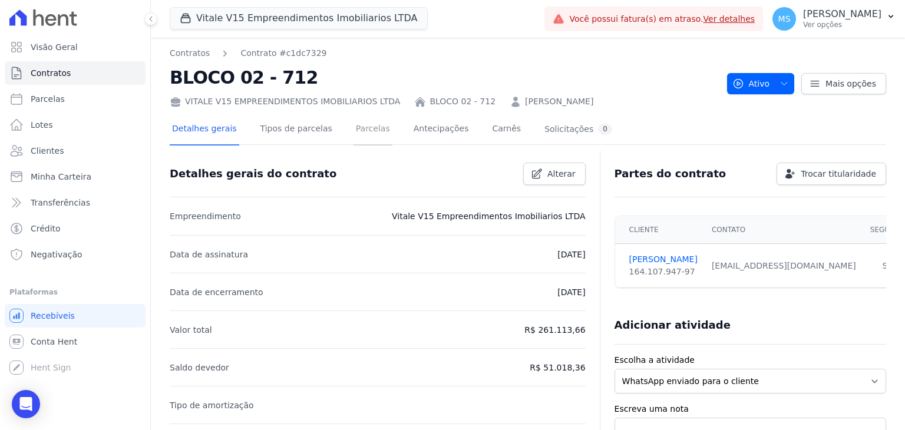
click at [354, 130] on link "Parcelas" at bounding box center [373, 129] width 39 height 31
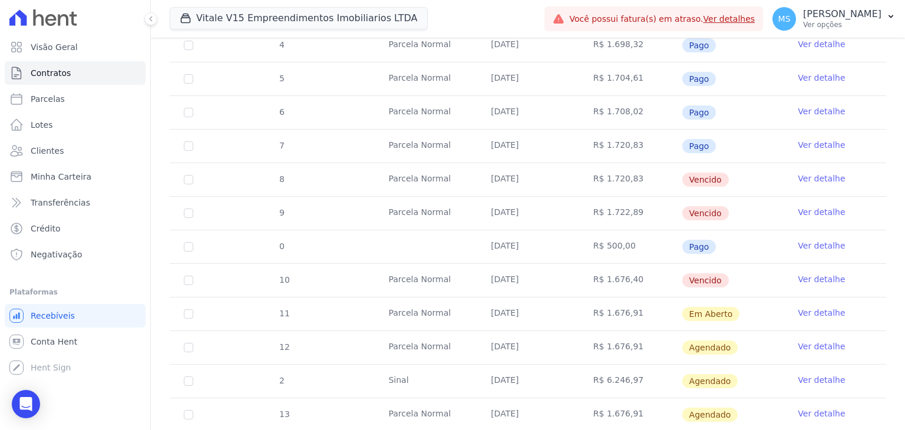
scroll to position [472, 0]
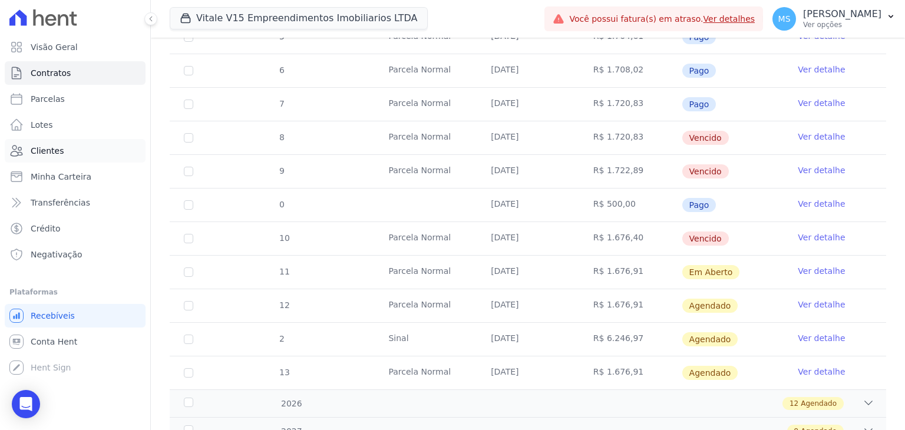
click at [61, 155] on link "Clientes" at bounding box center [75, 151] width 141 height 24
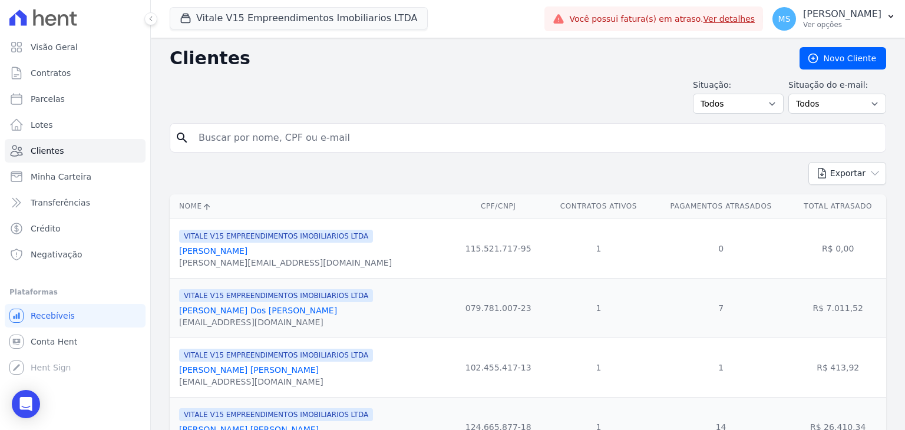
click at [245, 133] on input "search" at bounding box center [537, 138] width 690 height 24
type input "[PERSON_NAME]"
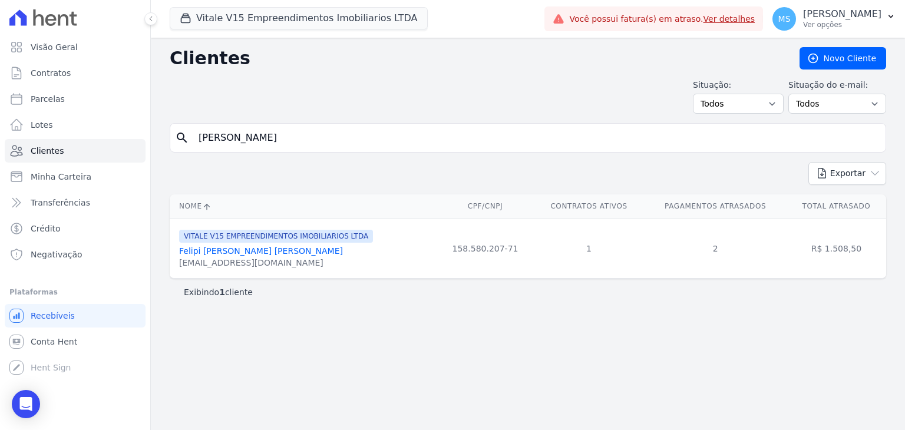
click at [240, 247] on link "Felipi [PERSON_NAME] [PERSON_NAME]" at bounding box center [261, 250] width 164 height 9
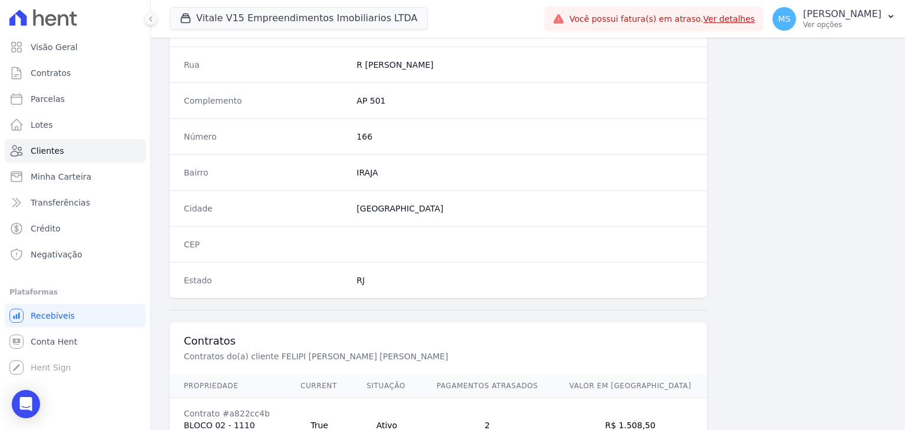
scroll to position [669, 0]
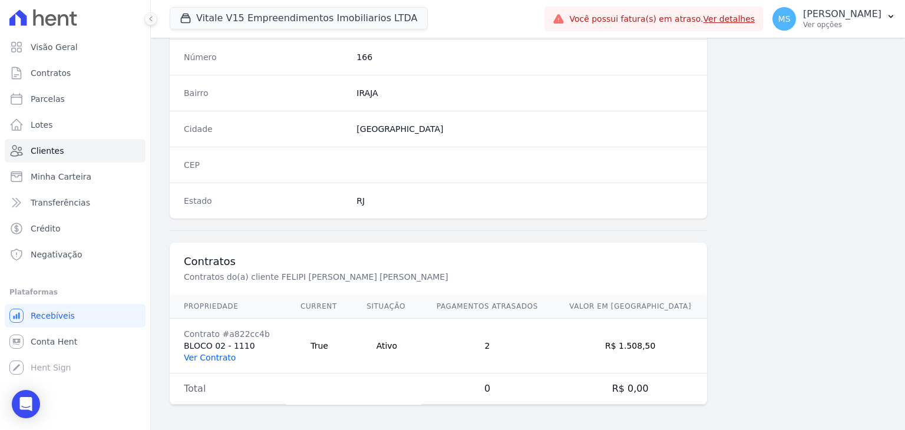
click at [203, 354] on link "Ver Contrato" at bounding box center [210, 357] width 52 height 9
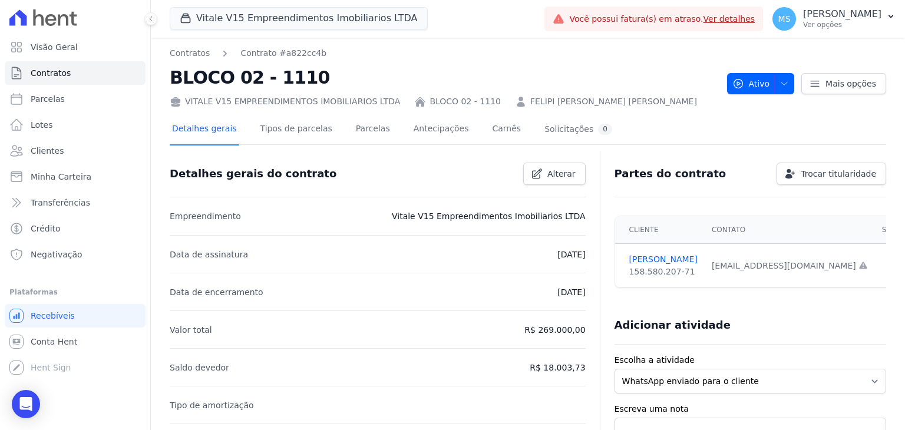
click at [334, 134] on div "Detalhes gerais Tipos de parcelas [GEOGRAPHIC_DATA] Antecipações [PERSON_NAME] …" at bounding box center [392, 129] width 445 height 31
click at [354, 134] on link "Parcelas" at bounding box center [373, 129] width 39 height 31
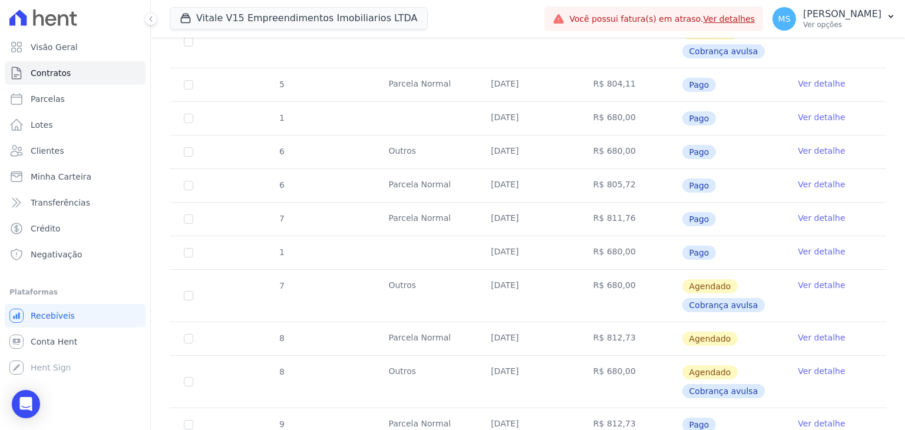
scroll to position [853, 0]
